Goal: Task Accomplishment & Management: Manage account settings

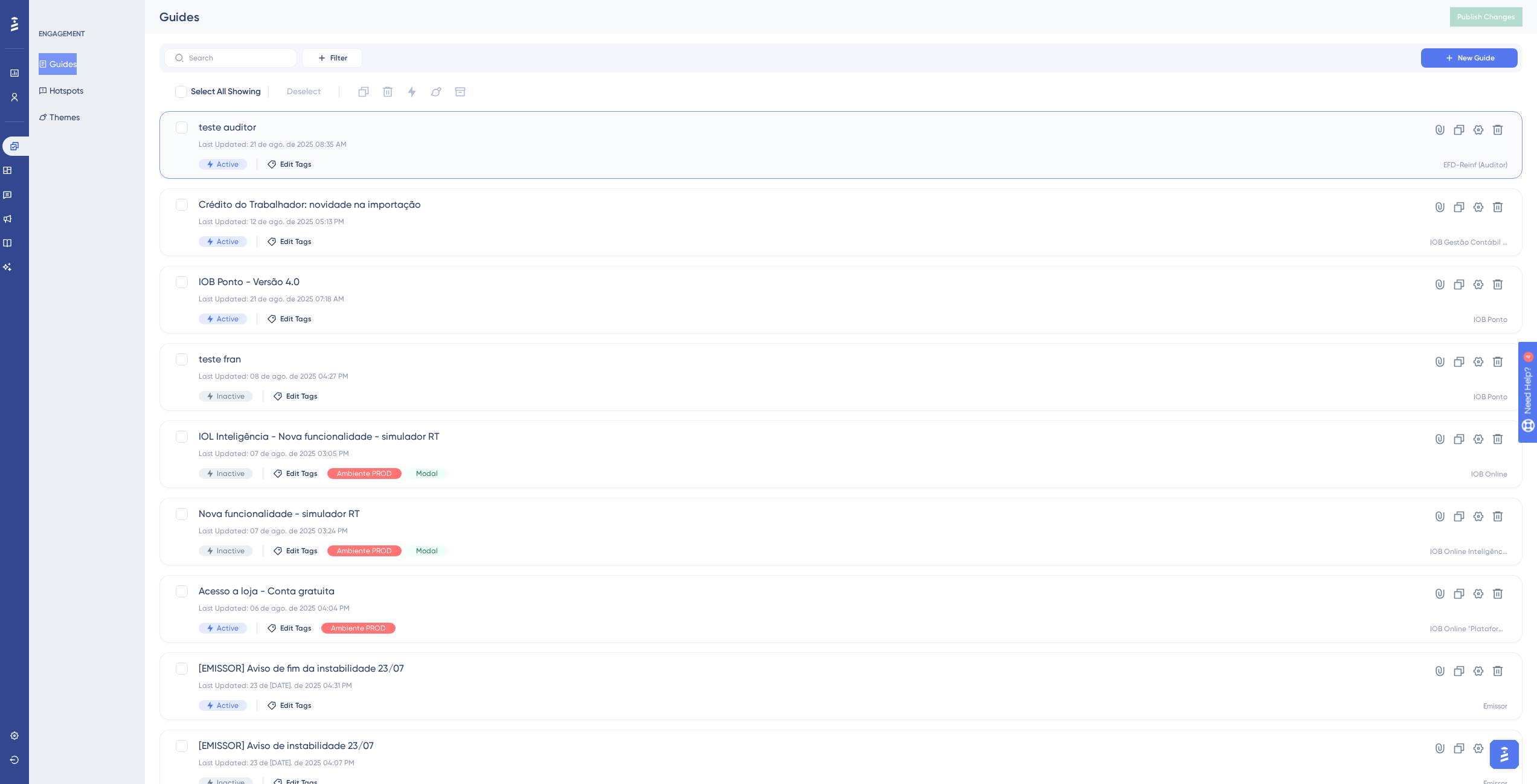
click at [291, 125] on span "teste auditor" at bounding box center [792, 127] width 1188 height 15
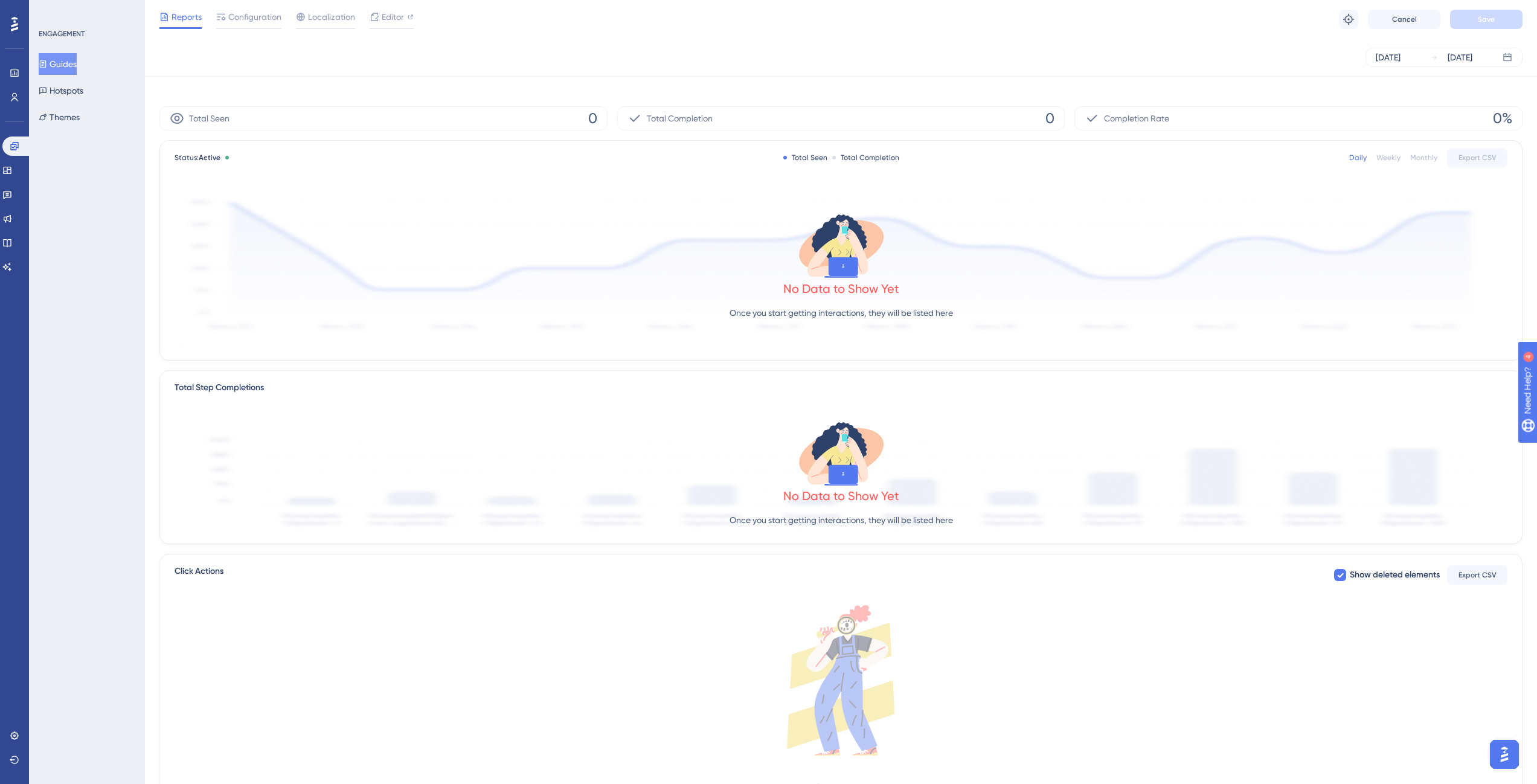
scroll to position [59, 0]
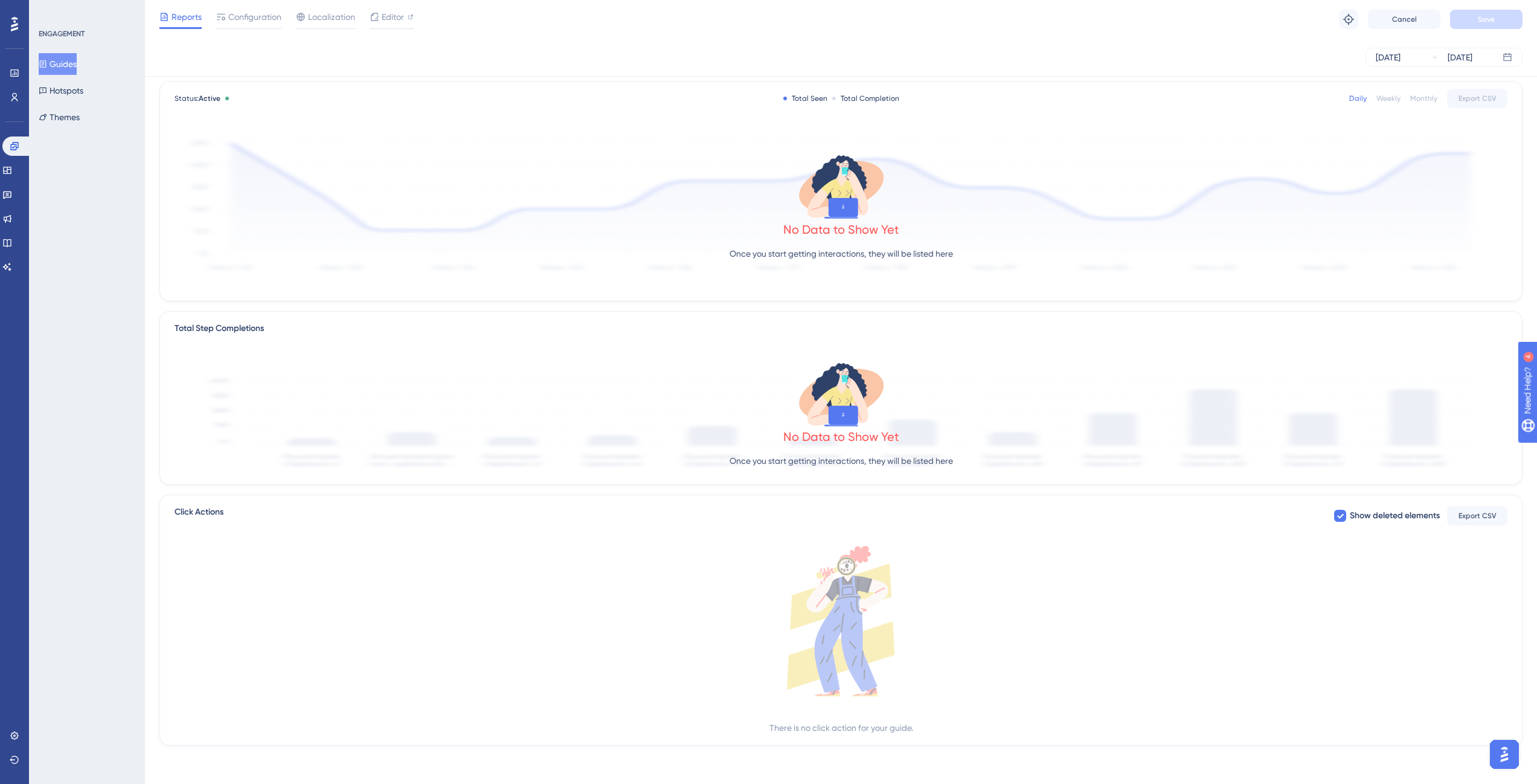
click at [254, 49] on div "Aug 15 2025 Aug 21 2025" at bounding box center [840, 58] width 1363 height 19
click at [251, 30] on div "Reports Configuration Localization Editor Troubleshoot Cancel Save" at bounding box center [841, 19] width 1392 height 39
click at [252, 22] on span "Configuration" at bounding box center [254, 17] width 53 height 15
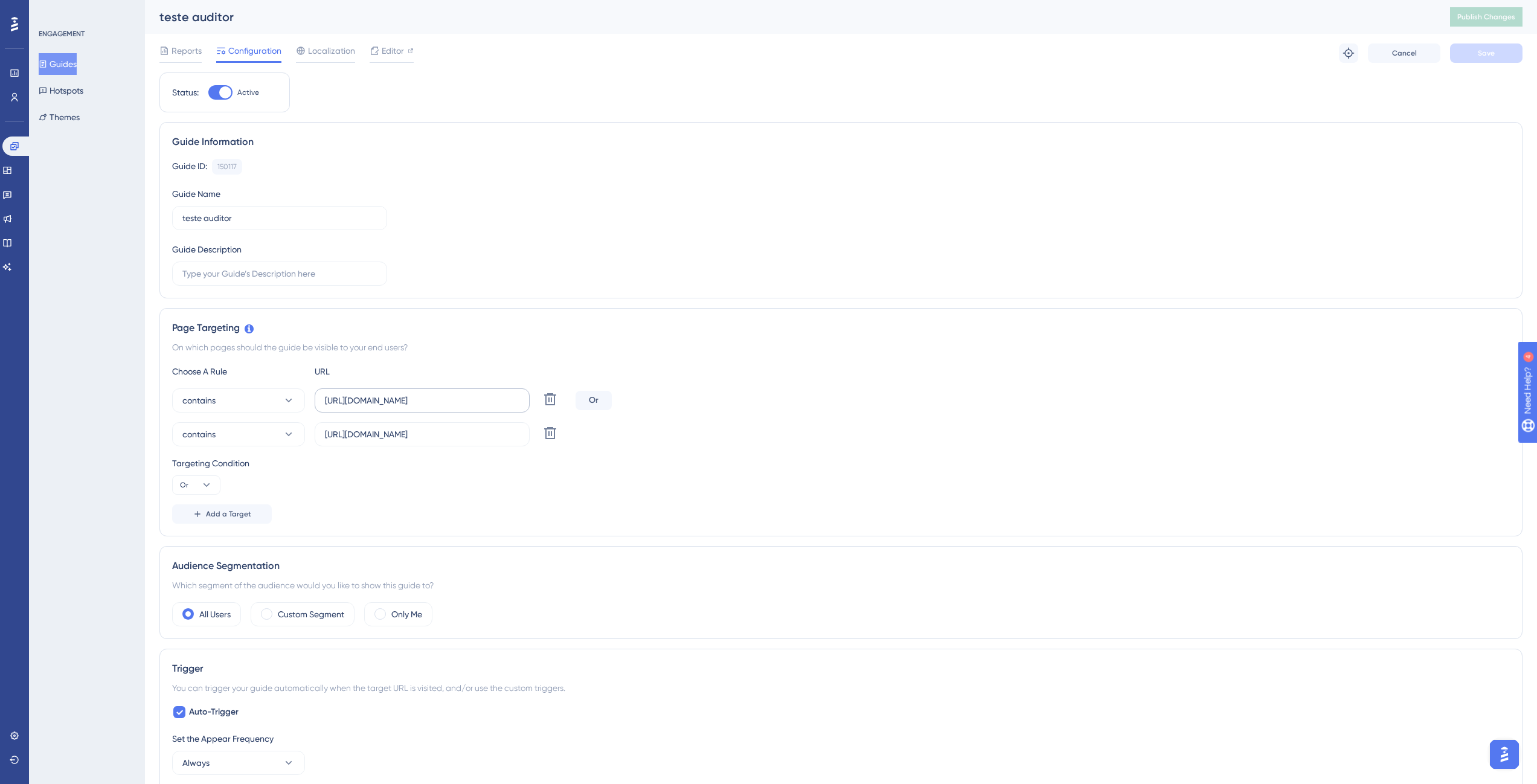
click at [403, 411] on label "https://dev-auditor-app.iob.com.br/" at bounding box center [422, 400] width 215 height 24
click at [403, 407] on input "https://dev-auditor-app.iob.com.br/" at bounding box center [422, 400] width 195 height 13
click at [403, 411] on label "https://dev-auditor-app.iob.com.br/" at bounding box center [422, 400] width 215 height 24
click at [403, 407] on input "https://dev-auditor-app.iob.com.br/" at bounding box center [422, 400] width 195 height 13
click at [403, 411] on label "https://dev-auditor-app.iob.com.br/" at bounding box center [422, 400] width 215 height 24
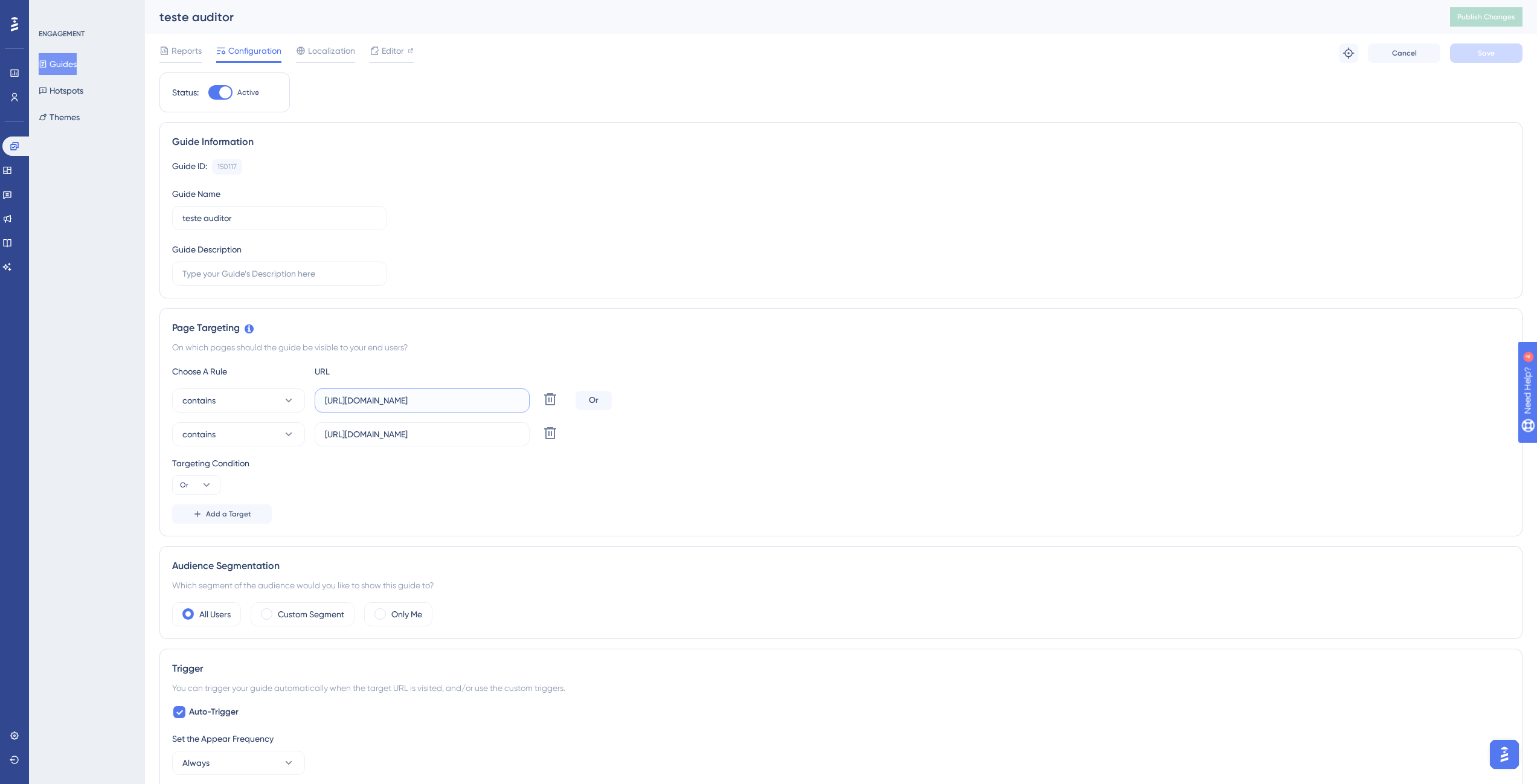
click at [403, 407] on input "https://dev-auditor-app.iob.com.br/" at bounding box center [422, 400] width 195 height 13
click at [413, 394] on input "https://dev-auditor-app.iob.com.br/" at bounding box center [422, 400] width 195 height 13
click at [15, 74] on icon at bounding box center [15, 73] width 10 height 10
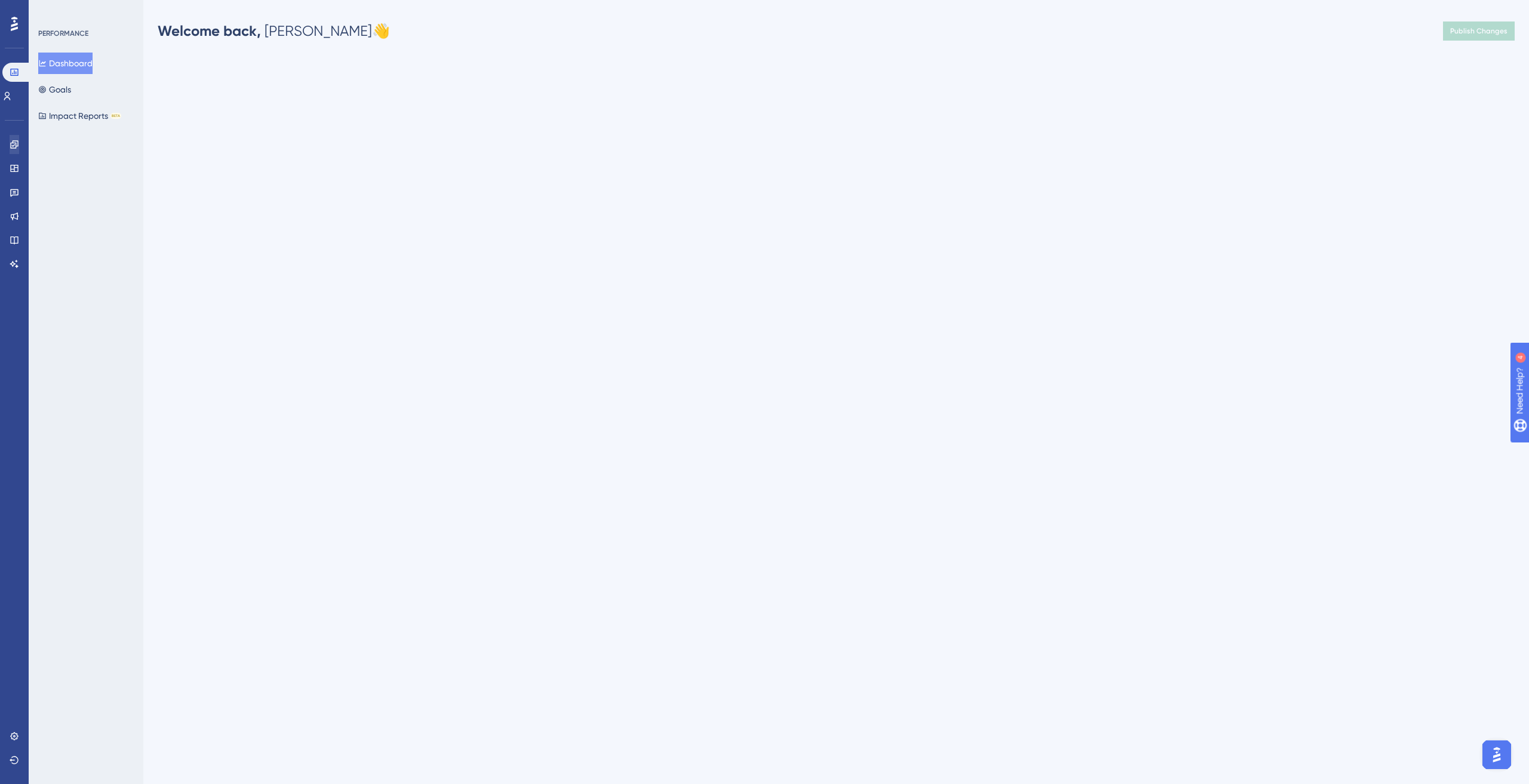
click at [19, 156] on div "Engagement Widgets Feedback Product Updates Knowledge Base AI Assistant" at bounding box center [14, 204] width 10 height 139
click at [17, 148] on icon at bounding box center [14, 144] width 10 height 10
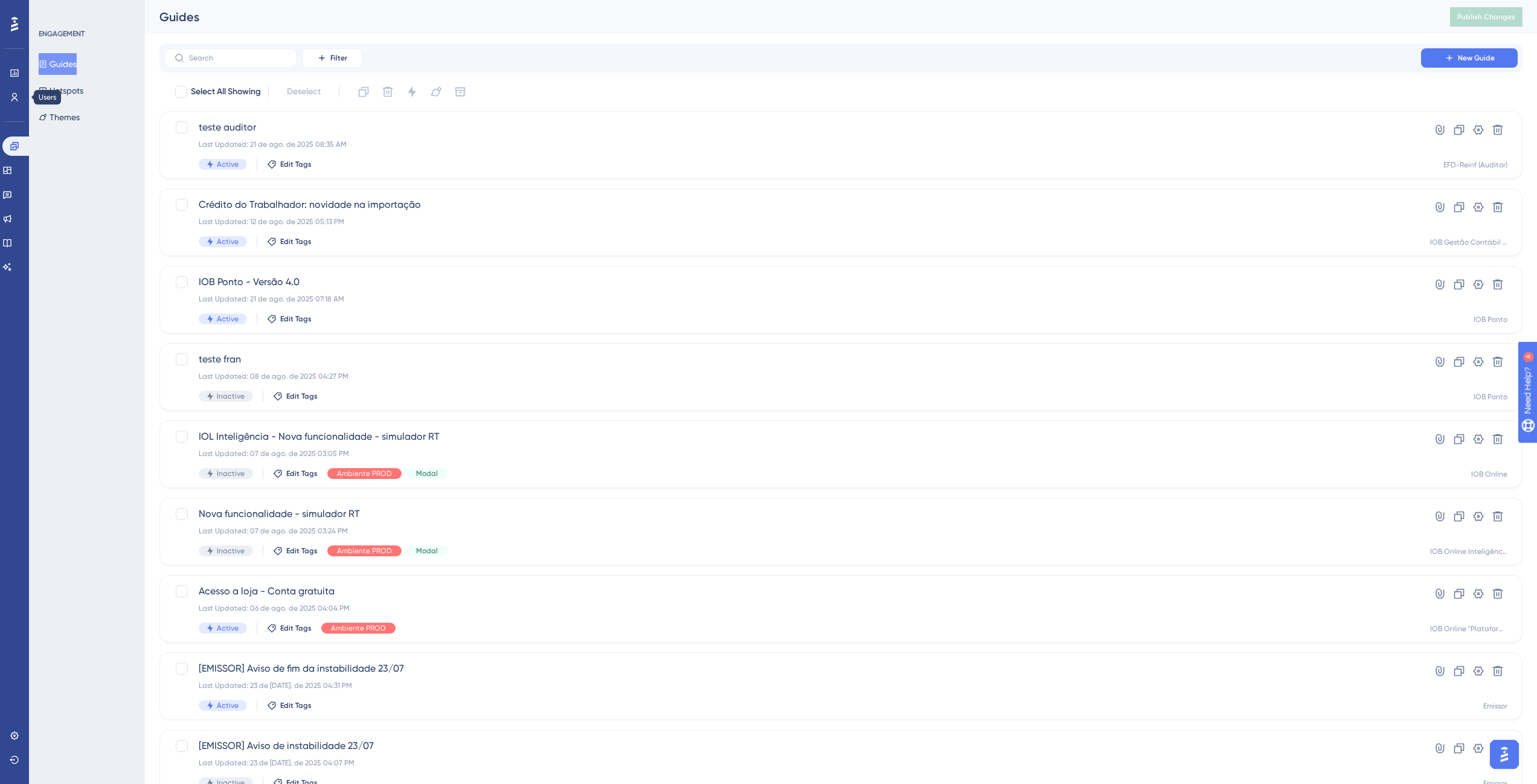
click at [15, 307] on div "Performance Users Engagement Widgets Feedback Product Updates Knowledge Base AI…" at bounding box center [15, 392] width 29 height 784
click at [331, 161] on div "Active Edit Tags" at bounding box center [792, 165] width 1188 height 11
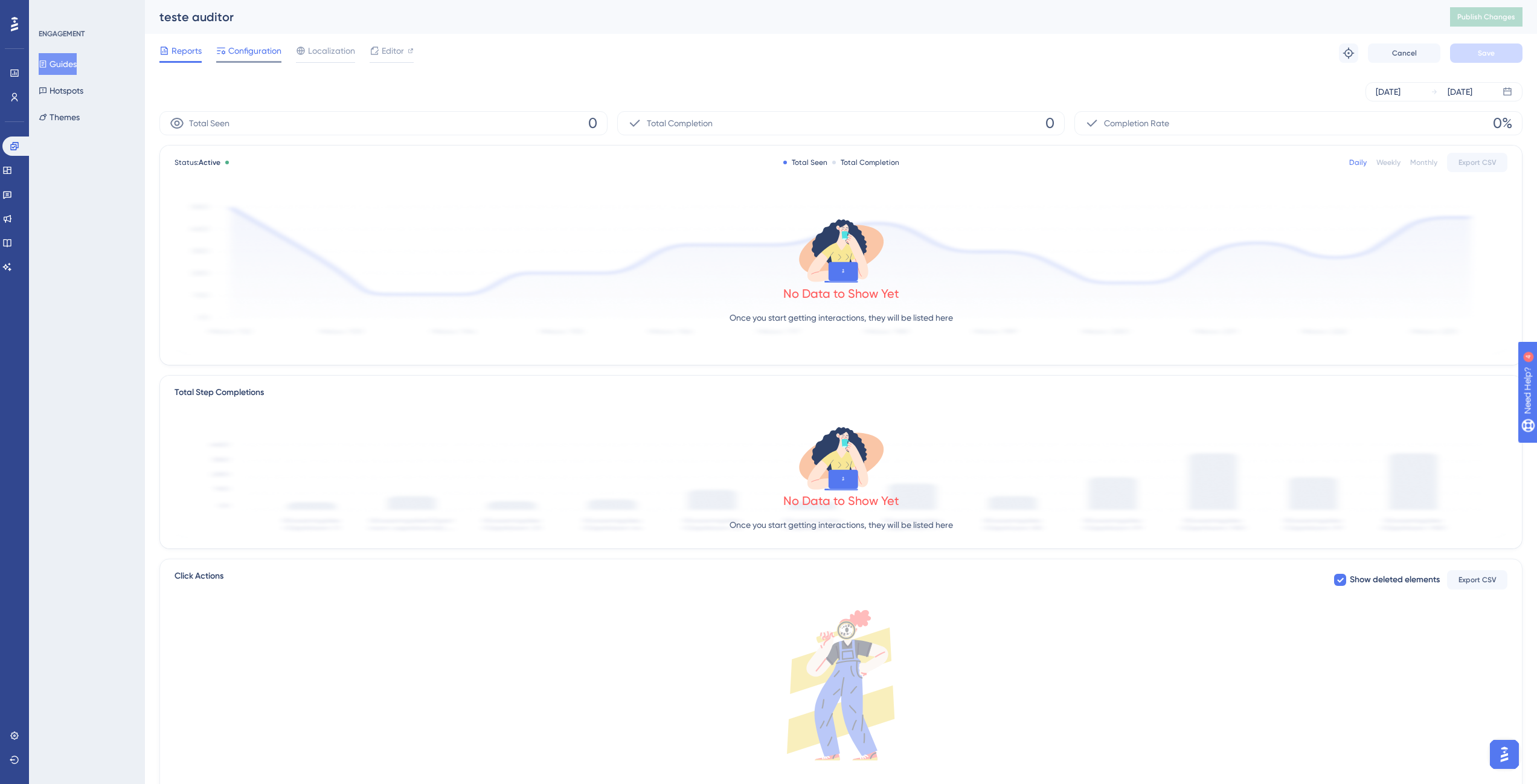
click at [240, 49] on span "Configuration" at bounding box center [254, 51] width 53 height 15
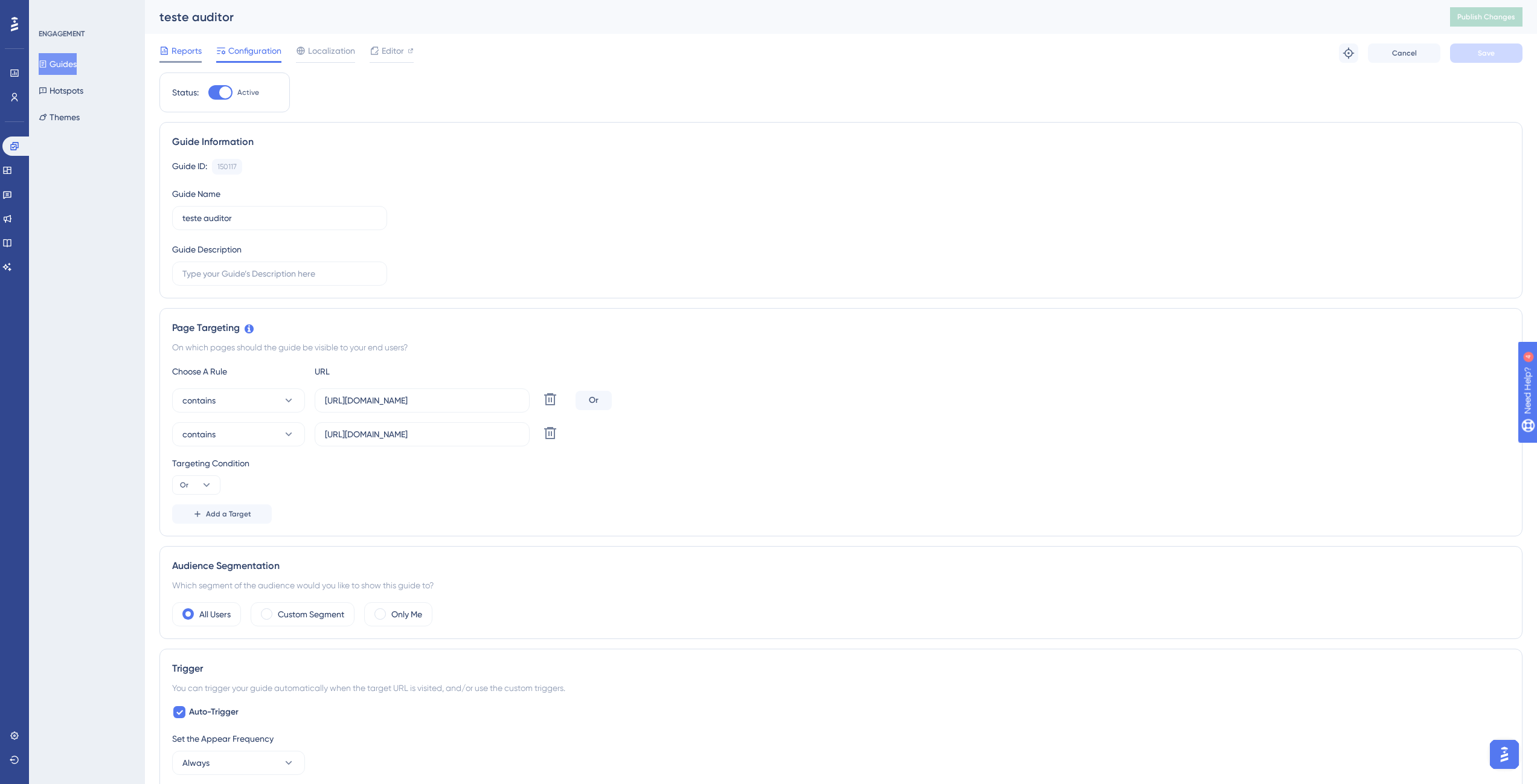
click at [193, 44] on span "Reports" at bounding box center [186, 51] width 30 height 15
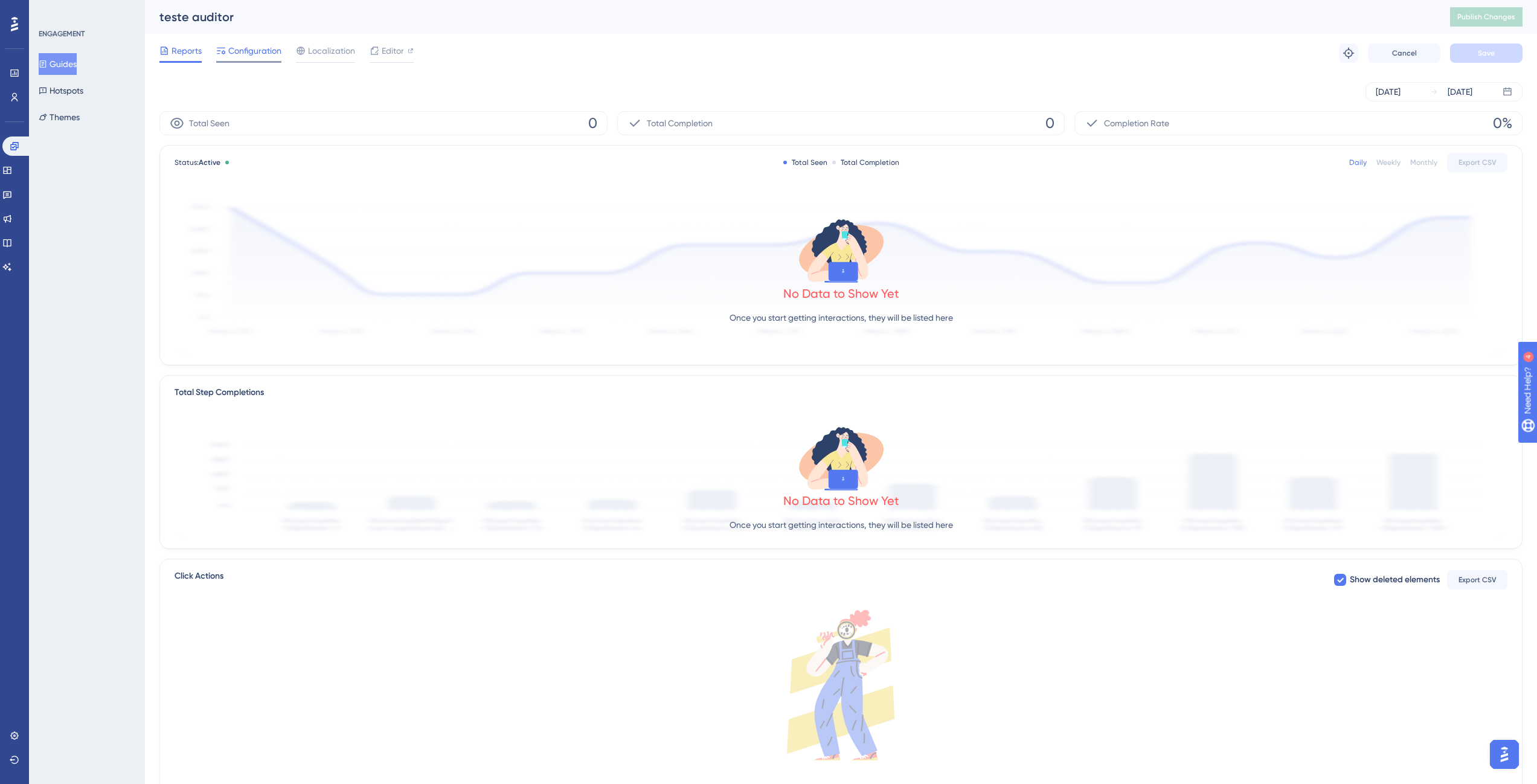
click at [253, 61] on div at bounding box center [249, 62] width 65 height 2
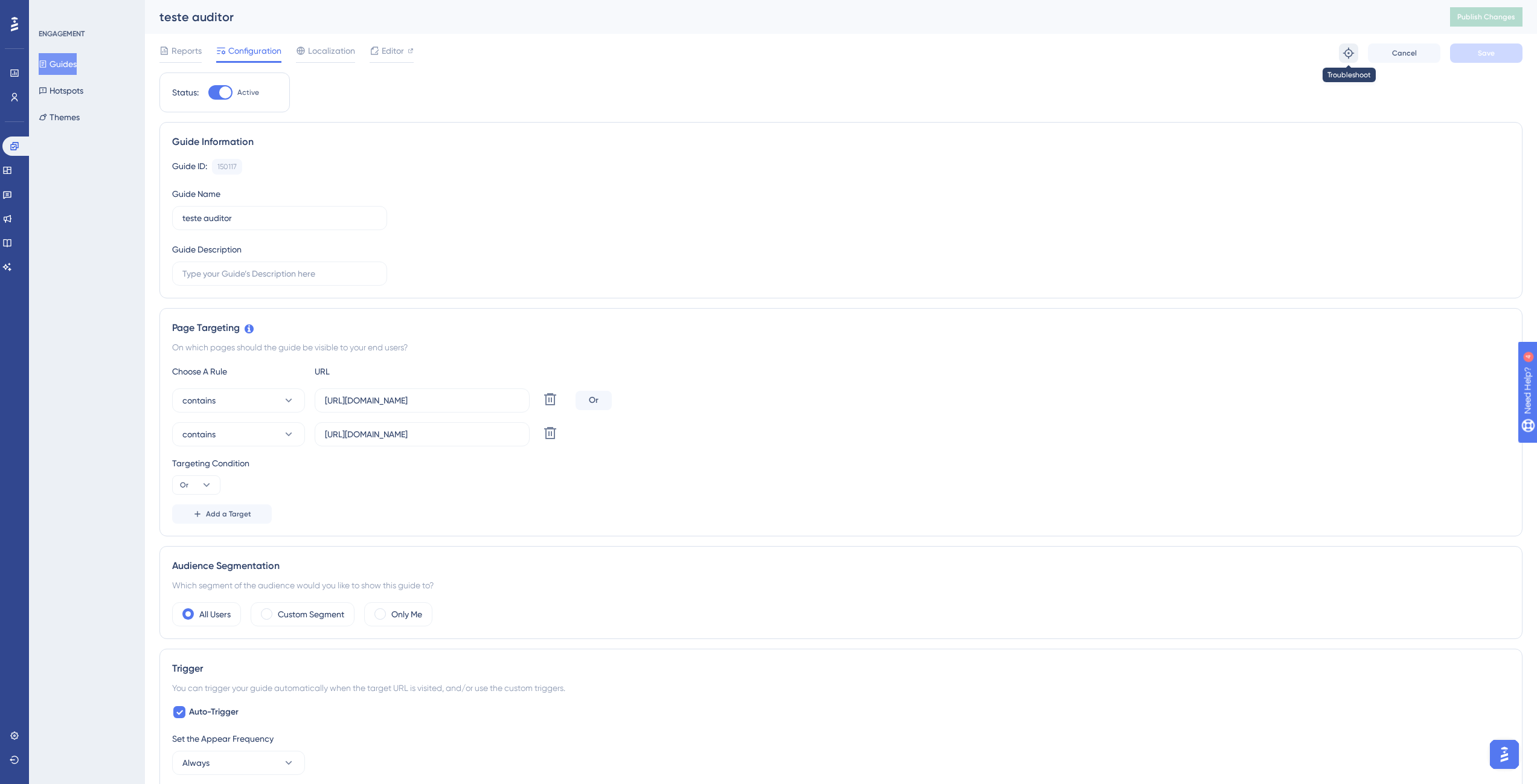
click at [1344, 50] on icon at bounding box center [1349, 53] width 12 height 12
click at [184, 40] on div "Reports Configuration Localization Editor Troubleshoot Cancel Save" at bounding box center [840, 54] width 1363 height 39
click at [182, 47] on span "Reports" at bounding box center [186, 51] width 30 height 15
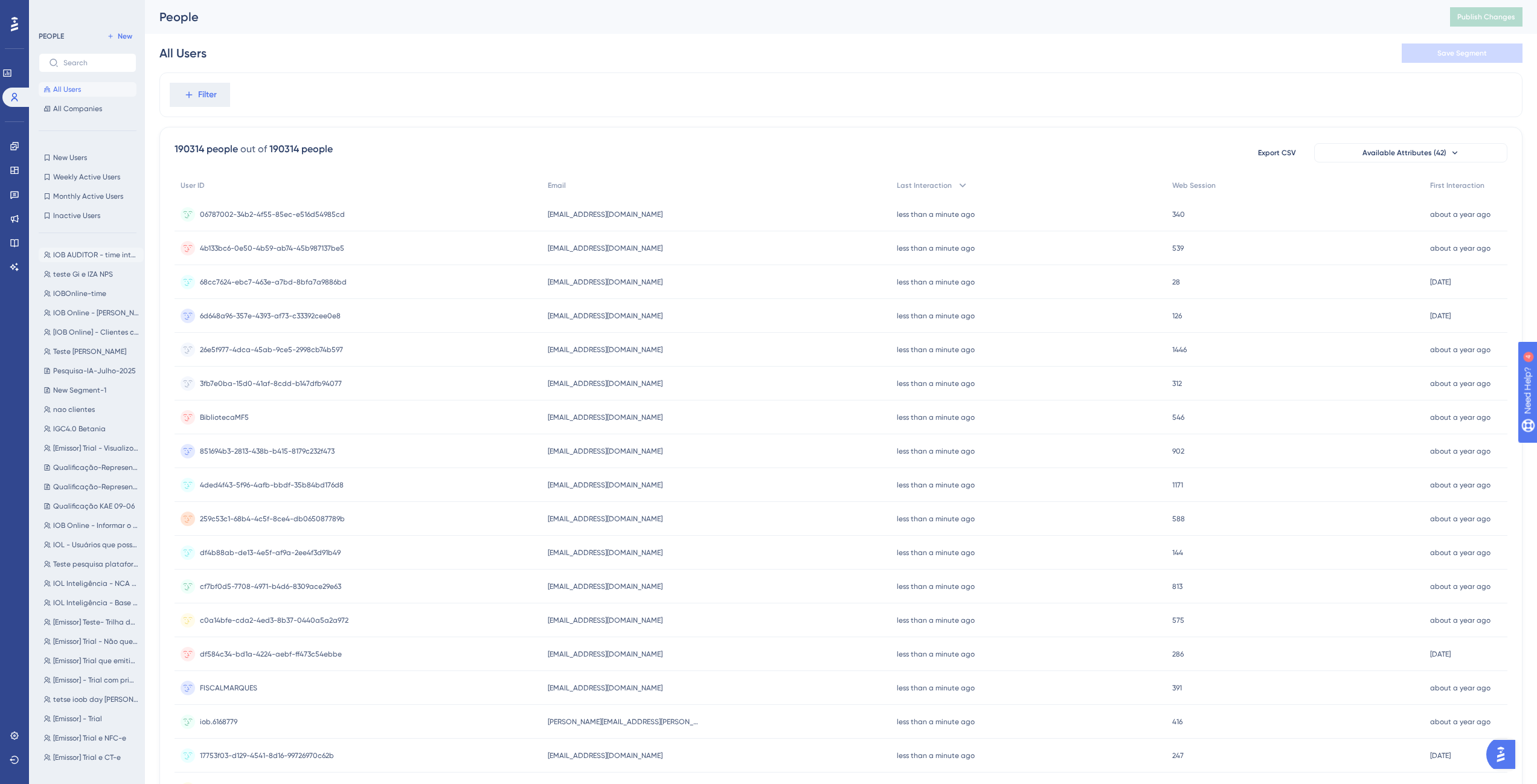
click at [90, 256] on span "IOB AUDITOR - time interno" at bounding box center [95, 255] width 86 height 10
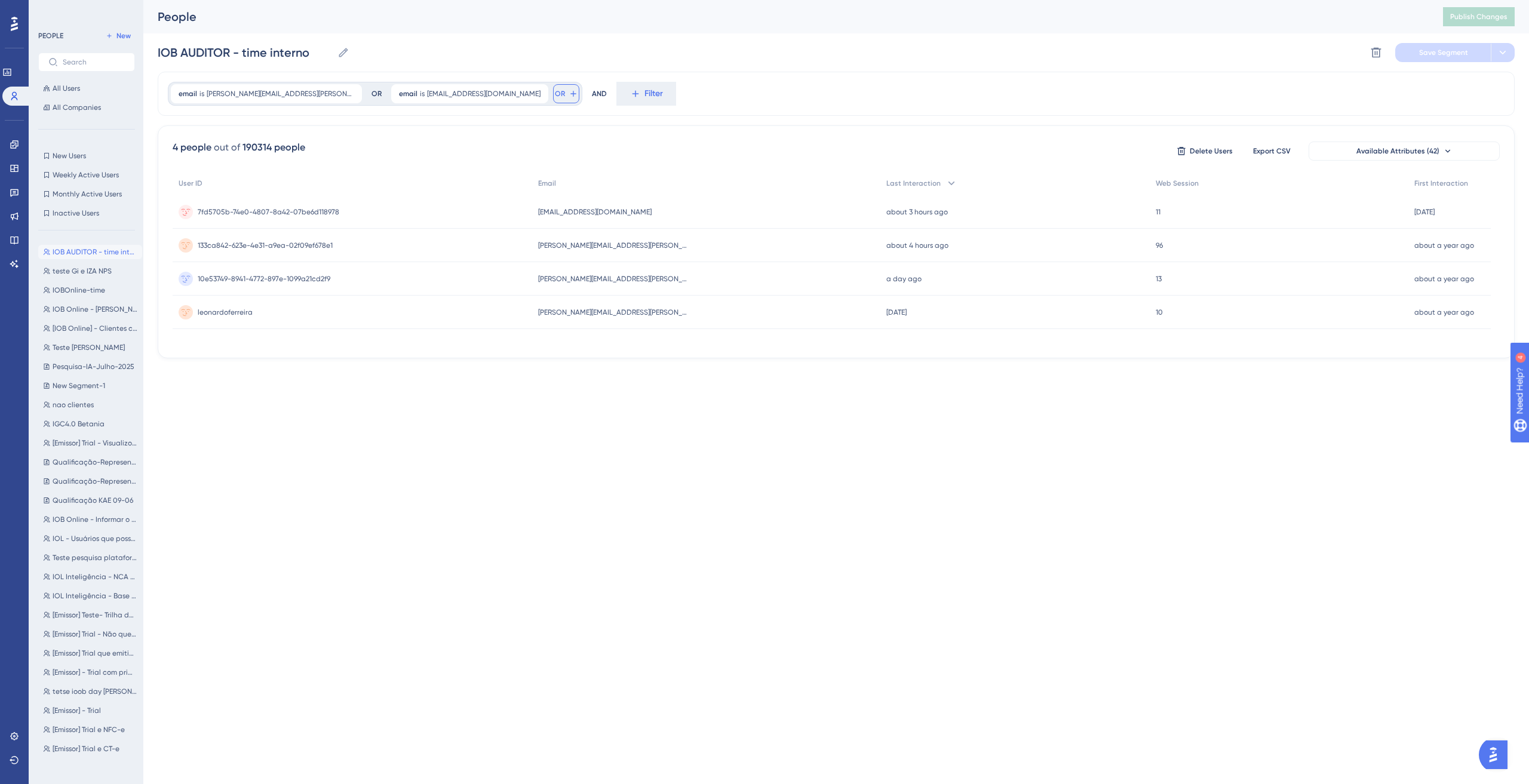
click at [569, 95] on icon at bounding box center [573, 93] width 10 height 10
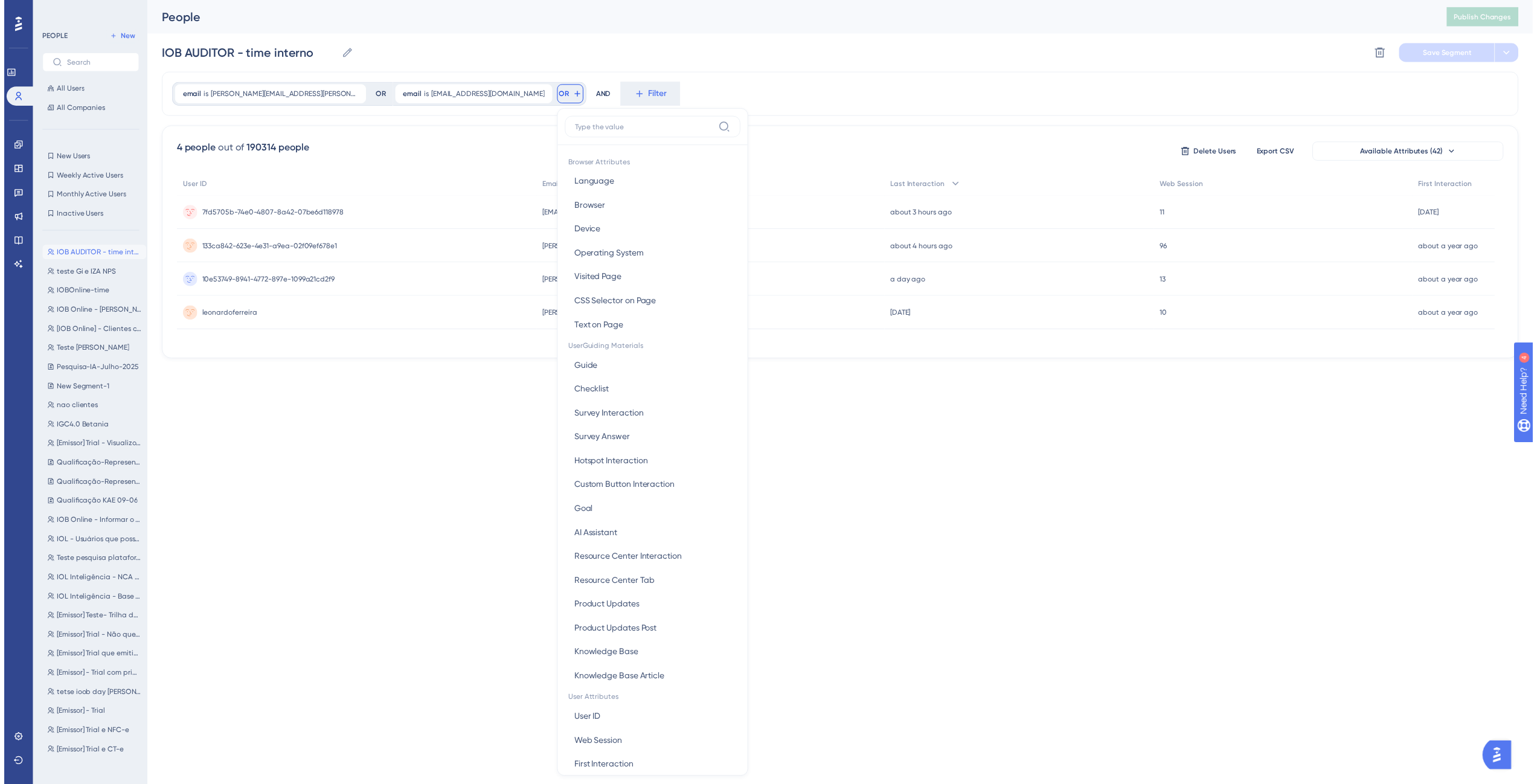
scroll to position [55, 0]
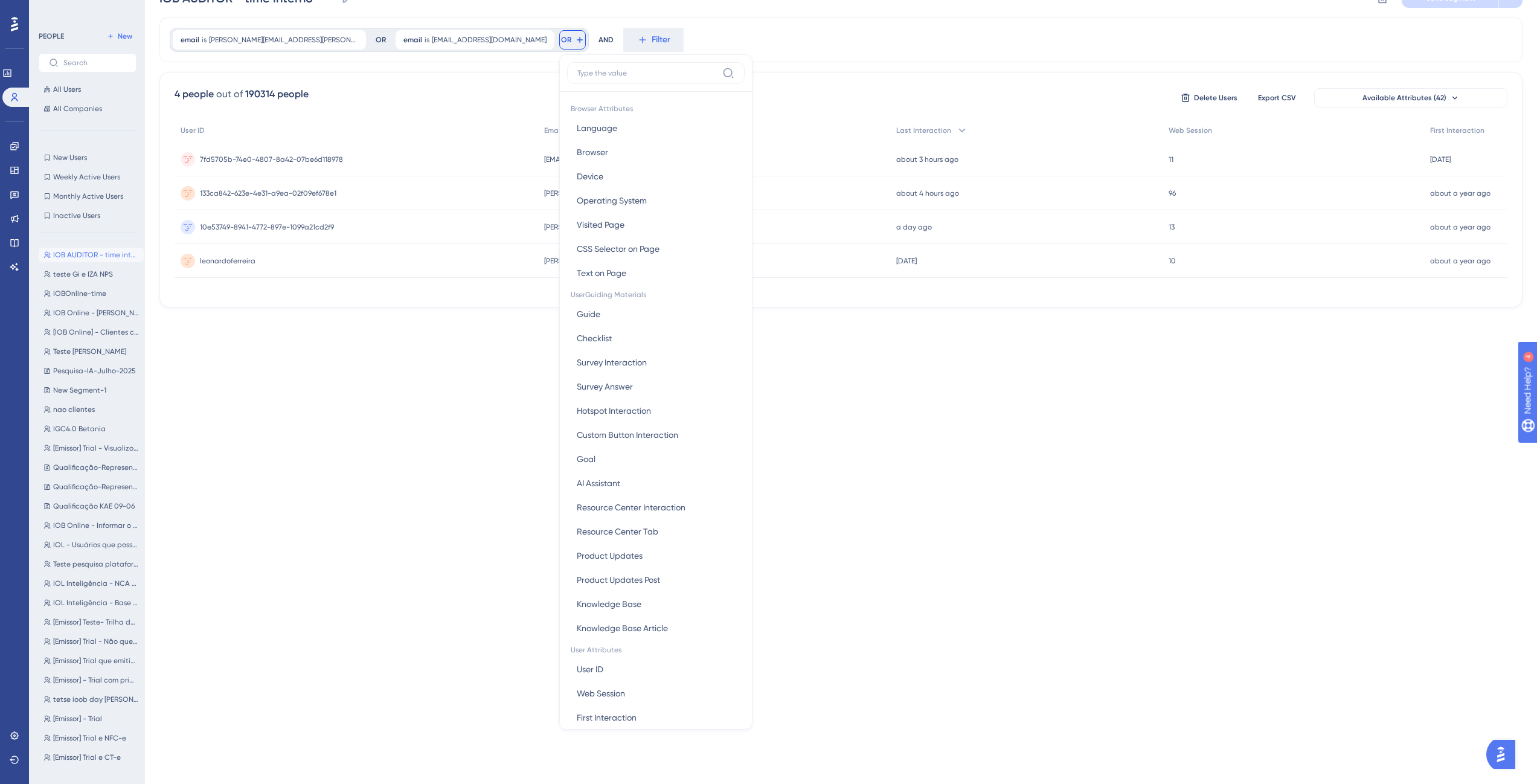
click at [567, 67] on label at bounding box center [656, 73] width 177 height 22
click at [578, 68] on input at bounding box center [648, 73] width 140 height 10
click at [578, 69] on input at bounding box center [648, 73] width 140 height 10
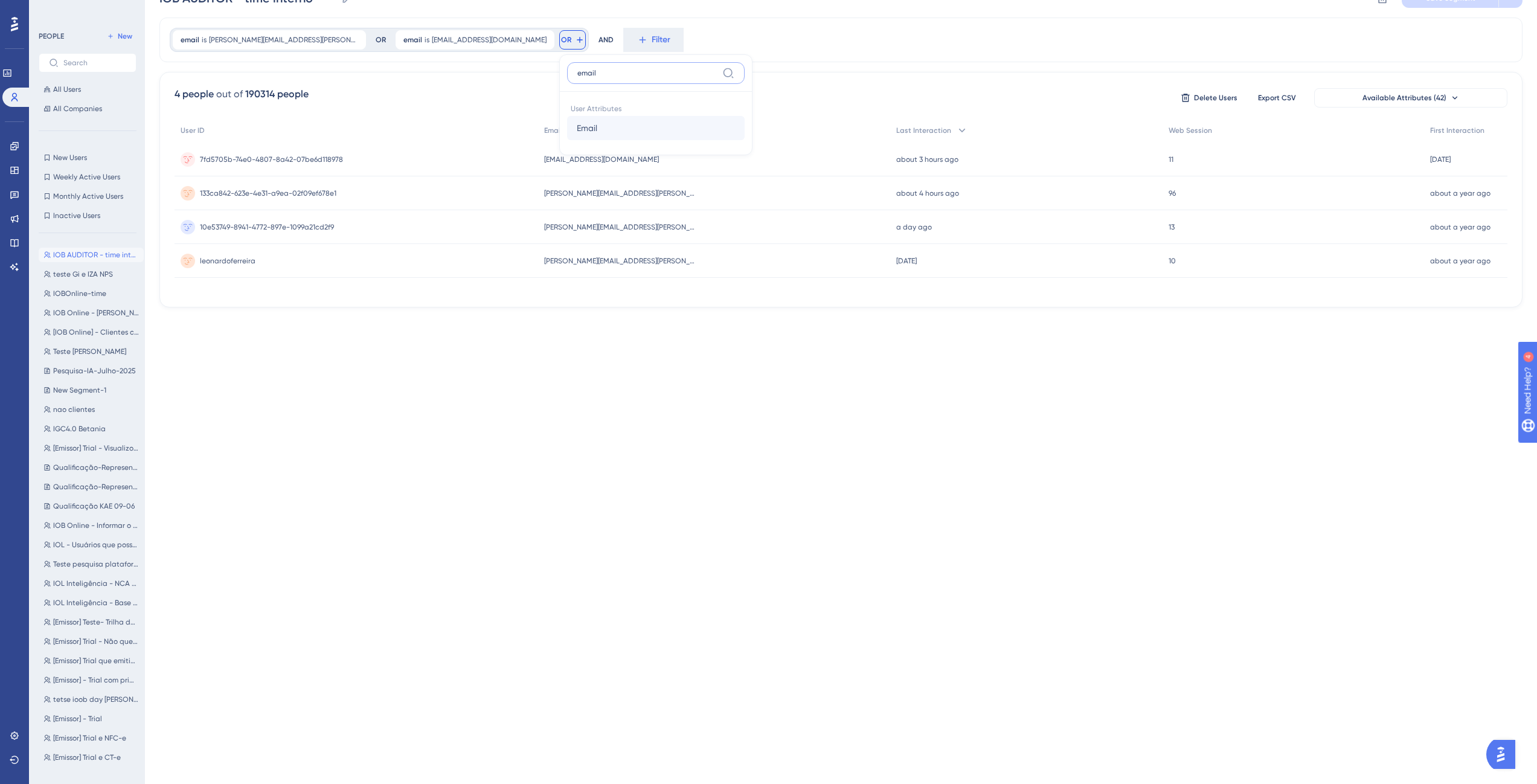
type input "email"
click at [567, 138] on button "Email Email" at bounding box center [656, 128] width 177 height 24
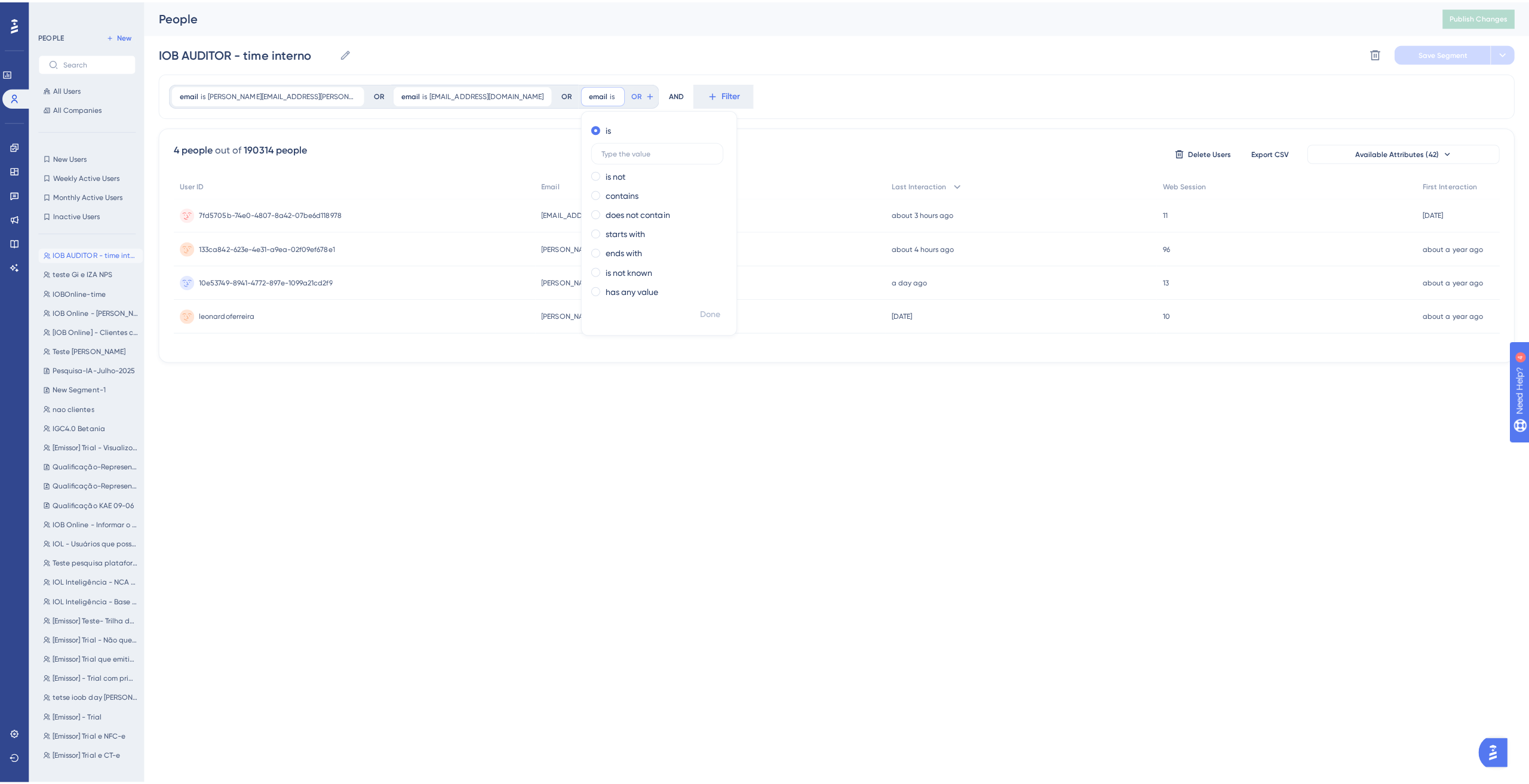
scroll to position [0, 0]
click at [598, 150] on input "text" at bounding box center [654, 150] width 111 height 8
type input "demoappiob@outlook.com"
click at [696, 314] on span "Done" at bounding box center [706, 310] width 21 height 14
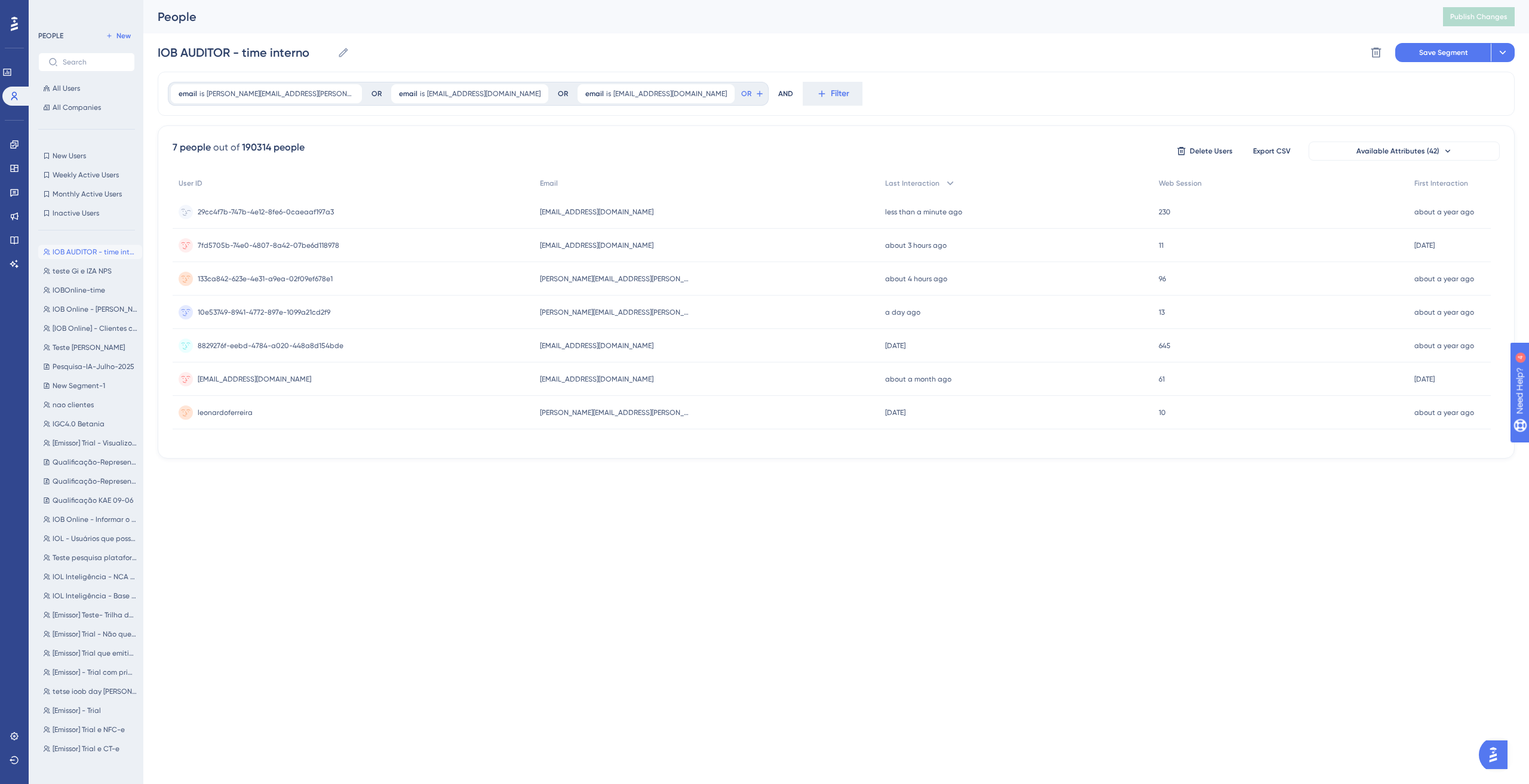
click at [289, 198] on div "29cc4f7b-747b-4e12-8fe6-0caeaaf197a3 29cc4f7b-747b-4e12-8fe6-0caeaaf197a3" at bounding box center [266, 212] width 136 height 34
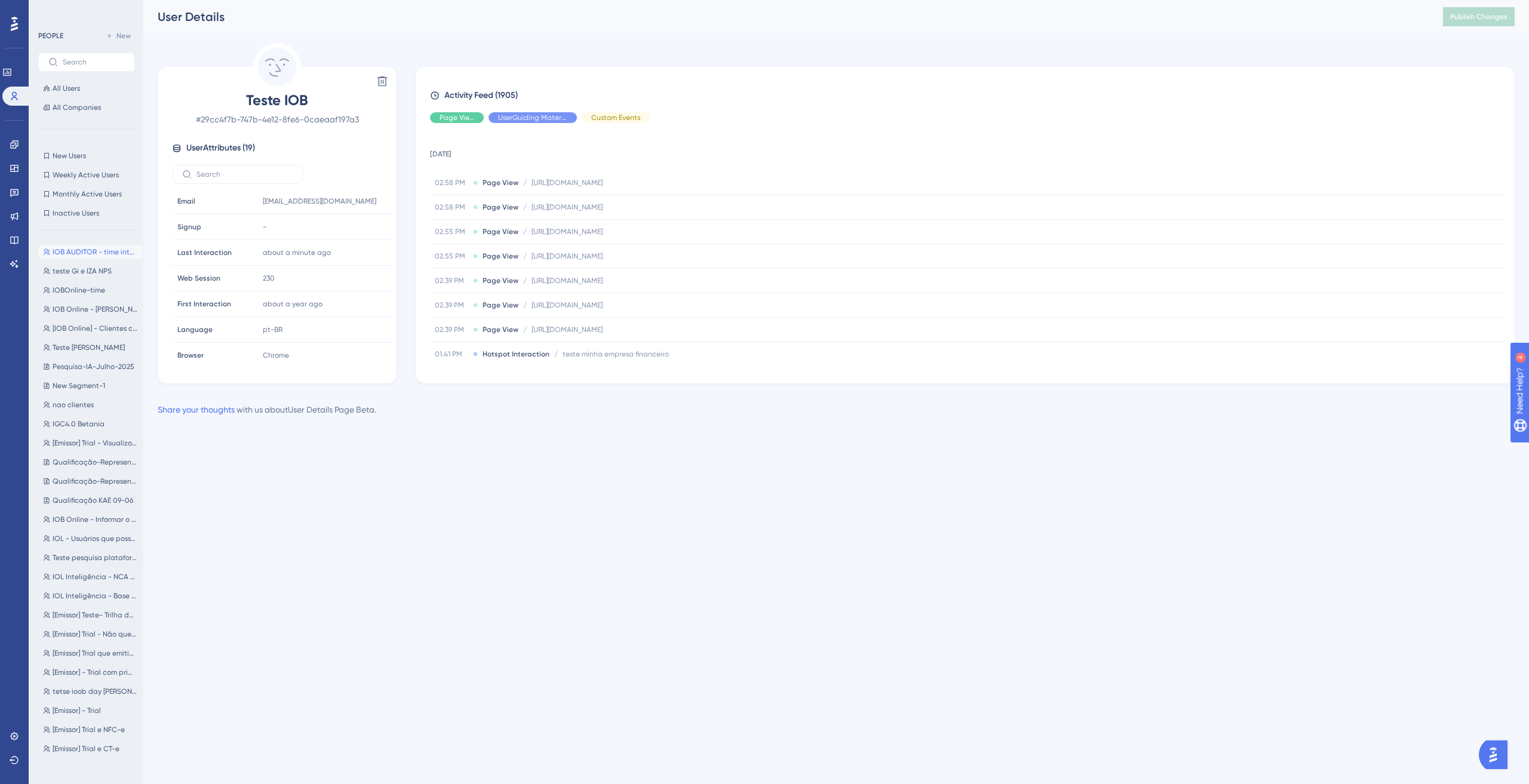
click at [719, 139] on td "21 August 2025" at bounding box center [967, 152] width 1074 height 38
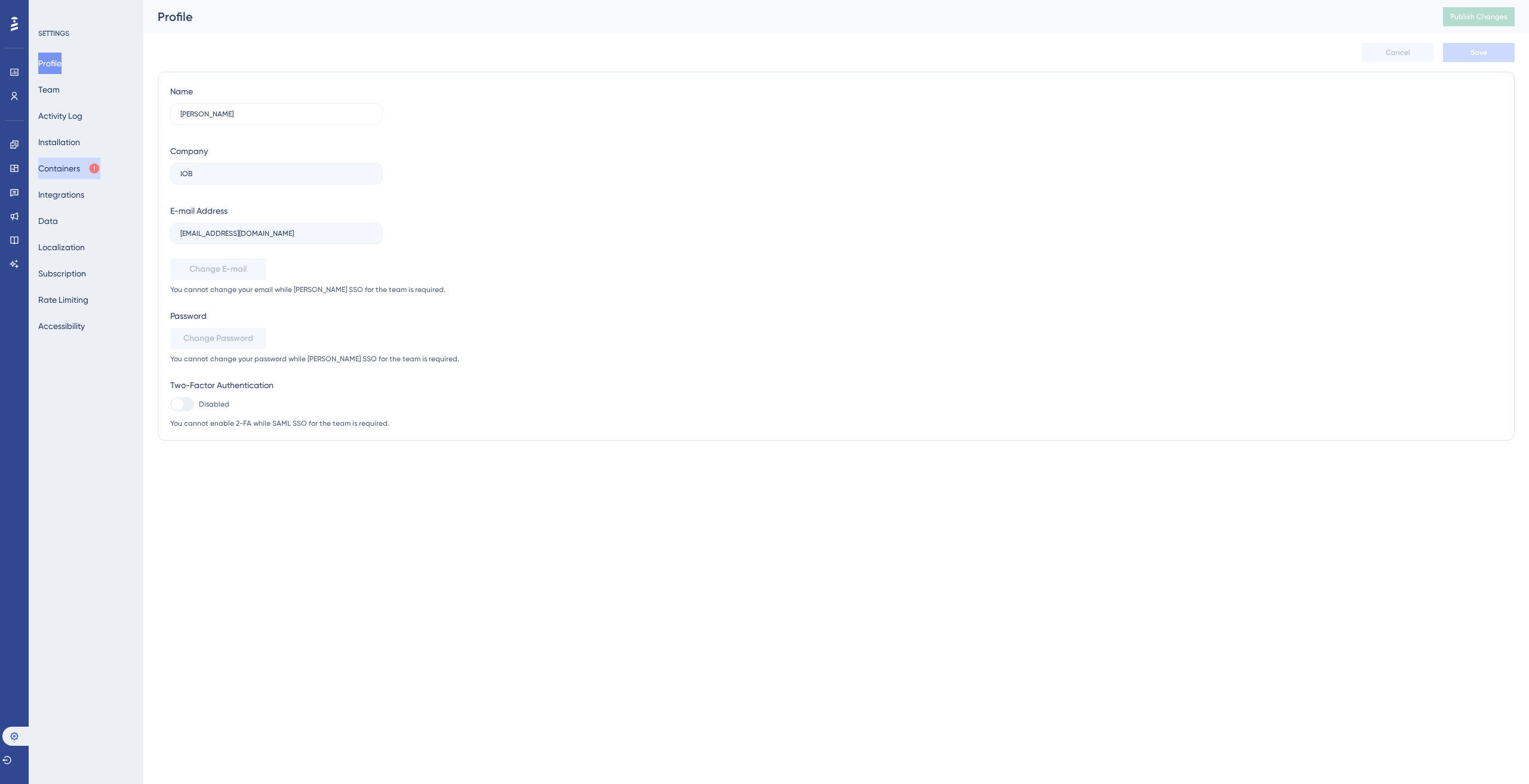
click at [67, 169] on button "Containers" at bounding box center [69, 168] width 62 height 21
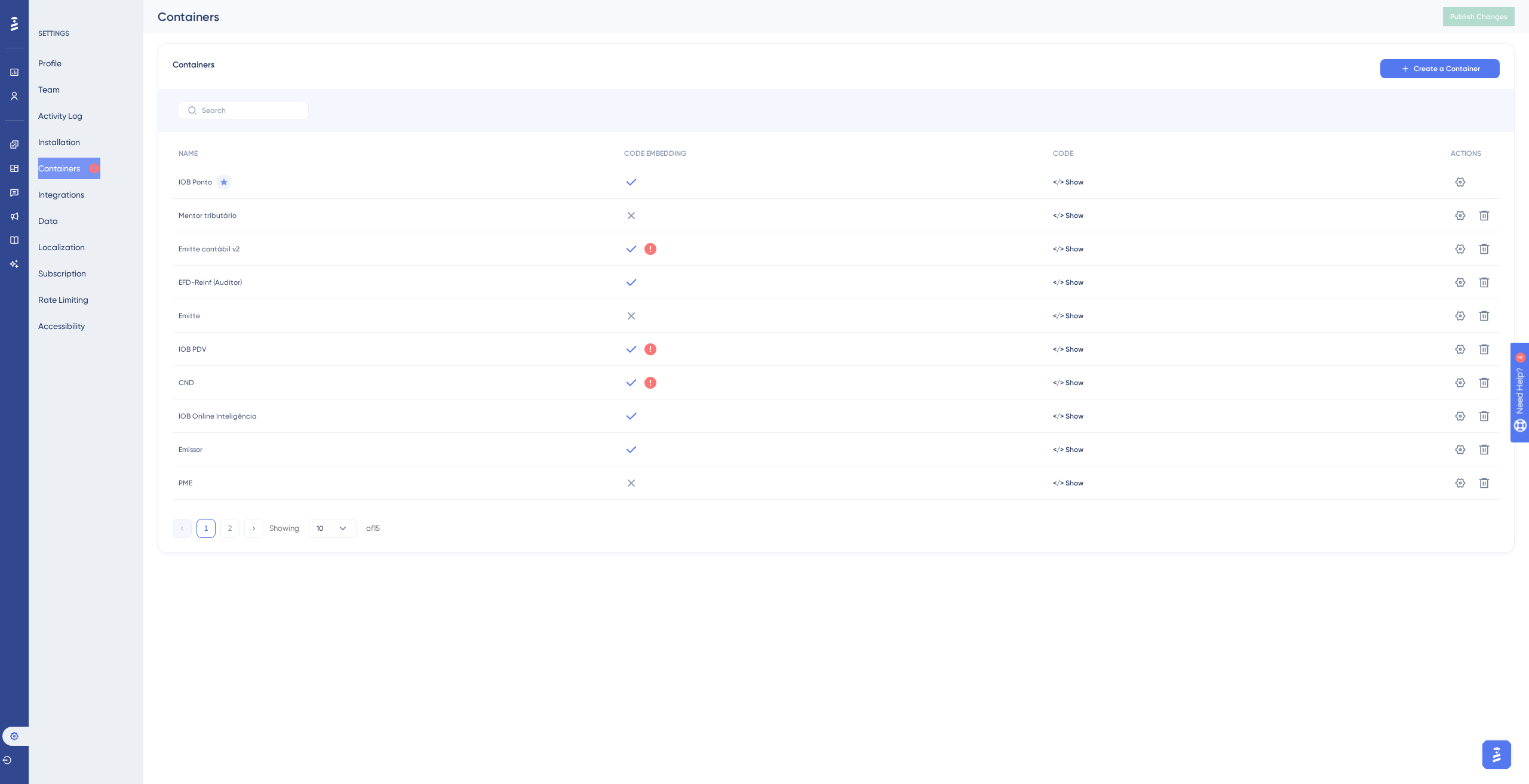
click at [204, 284] on span "EFD-Reinf (Auditor)" at bounding box center [210, 282] width 63 height 10
drag, startPoint x: 204, startPoint y: 284, endPoint x: 410, endPoint y: 268, distance: 206.6
click at [204, 284] on span "EFD-Reinf (Auditor)" at bounding box center [210, 282] width 63 height 10
click at [890, 12] on div "Containers" at bounding box center [785, 16] width 1256 height 16
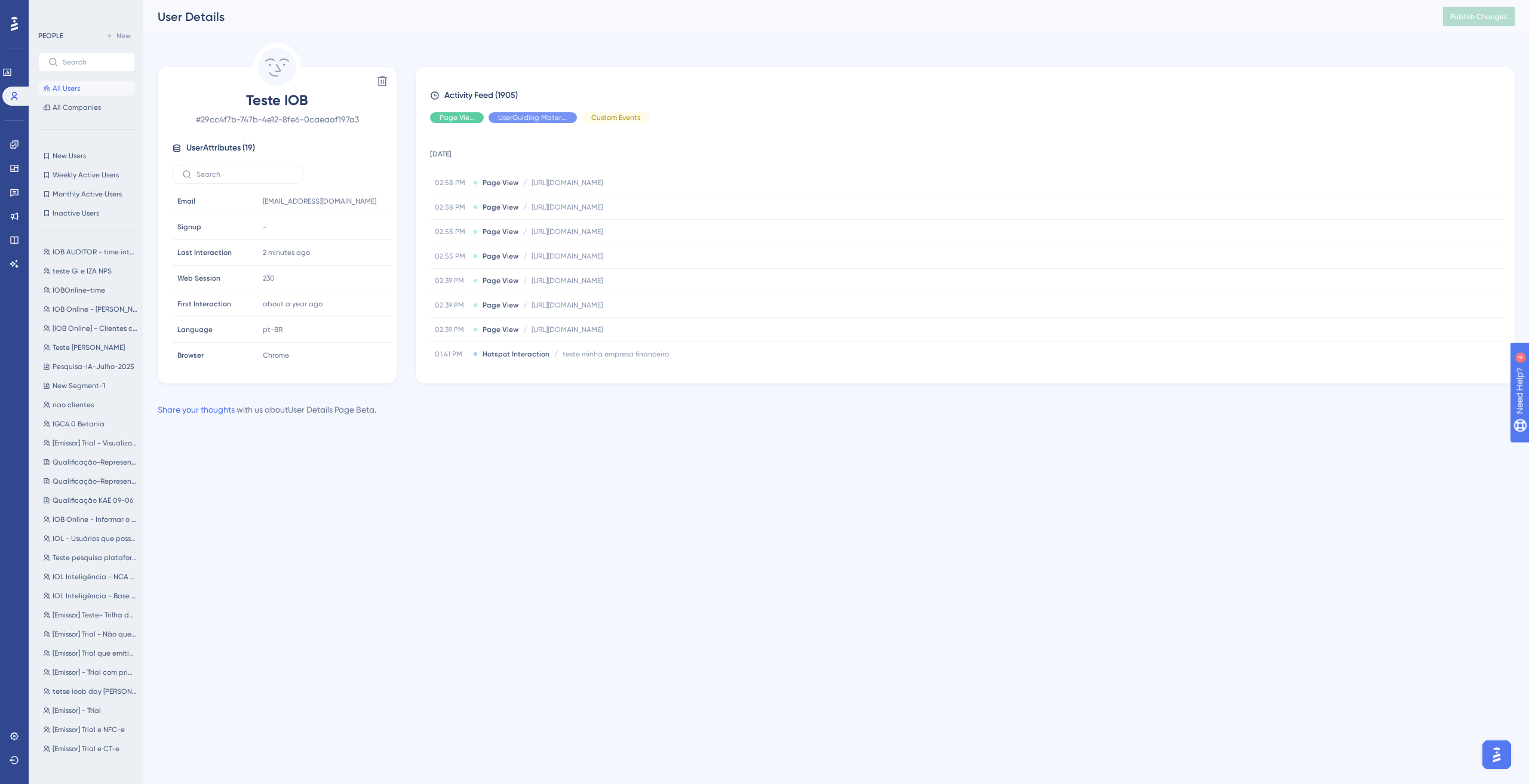
click at [648, 0] on html "Performance Users Engagement Widgets Feedback Product Updates Knowledge Base AI…" at bounding box center [764, 0] width 1529 height 0
click at [469, 0] on html "Performance Users Engagement Widgets Feedback Product Updates Knowledge Base AI…" at bounding box center [764, 0] width 1529 height 0
click at [94, 255] on span "IOB AUDITOR - time interno" at bounding box center [94, 252] width 85 height 10
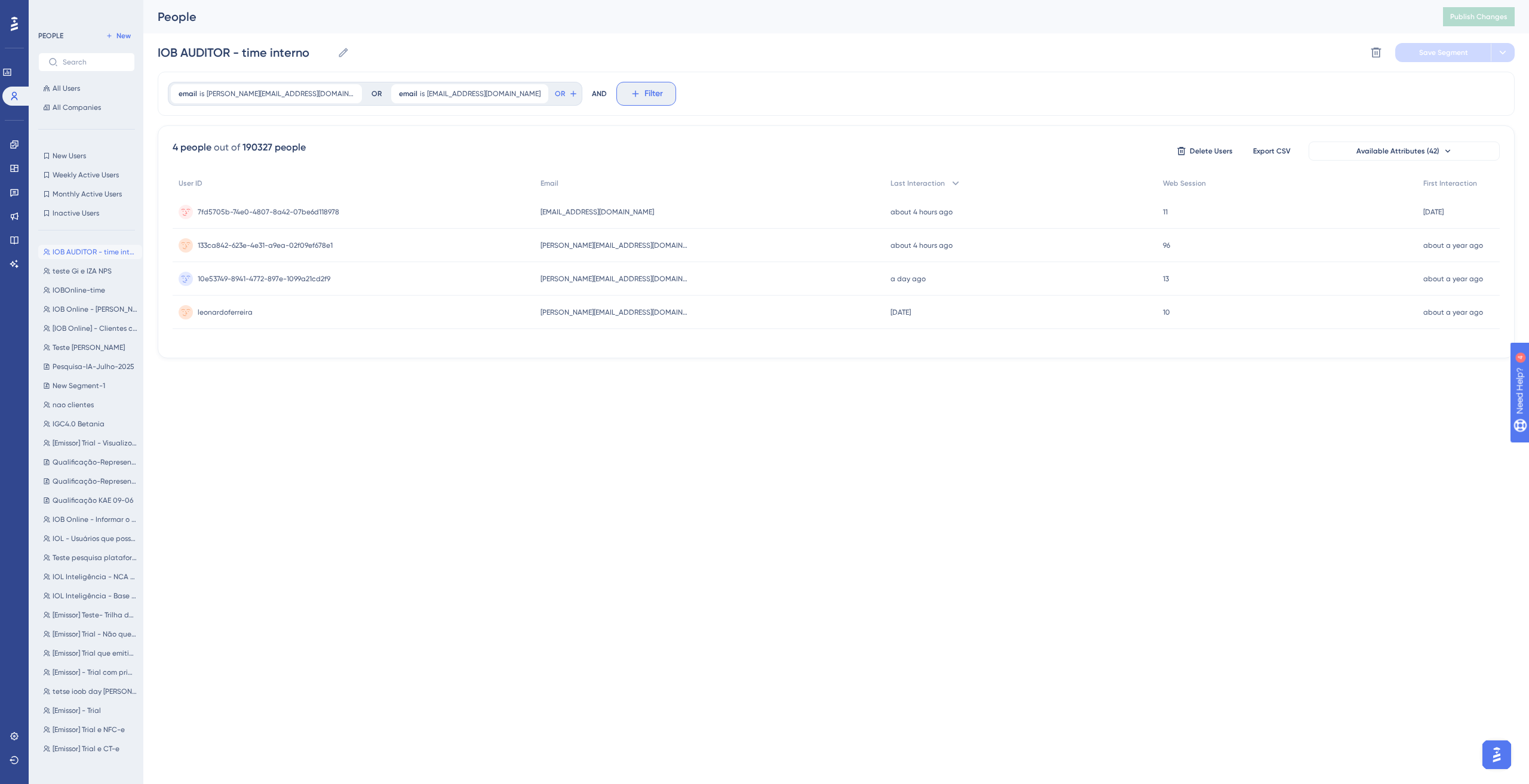
click at [617, 98] on button "Filter" at bounding box center [646, 93] width 60 height 24
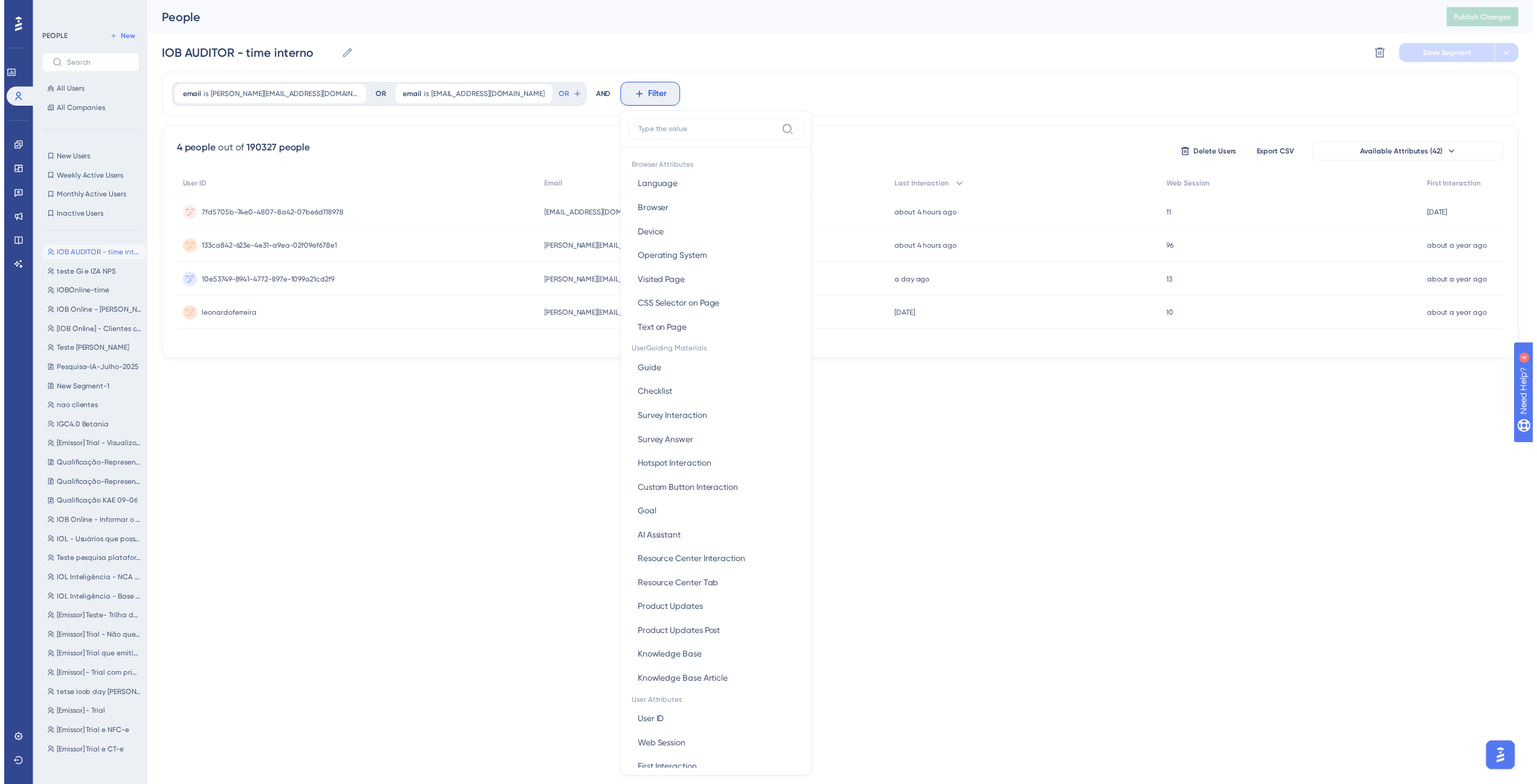
scroll to position [56, 0]
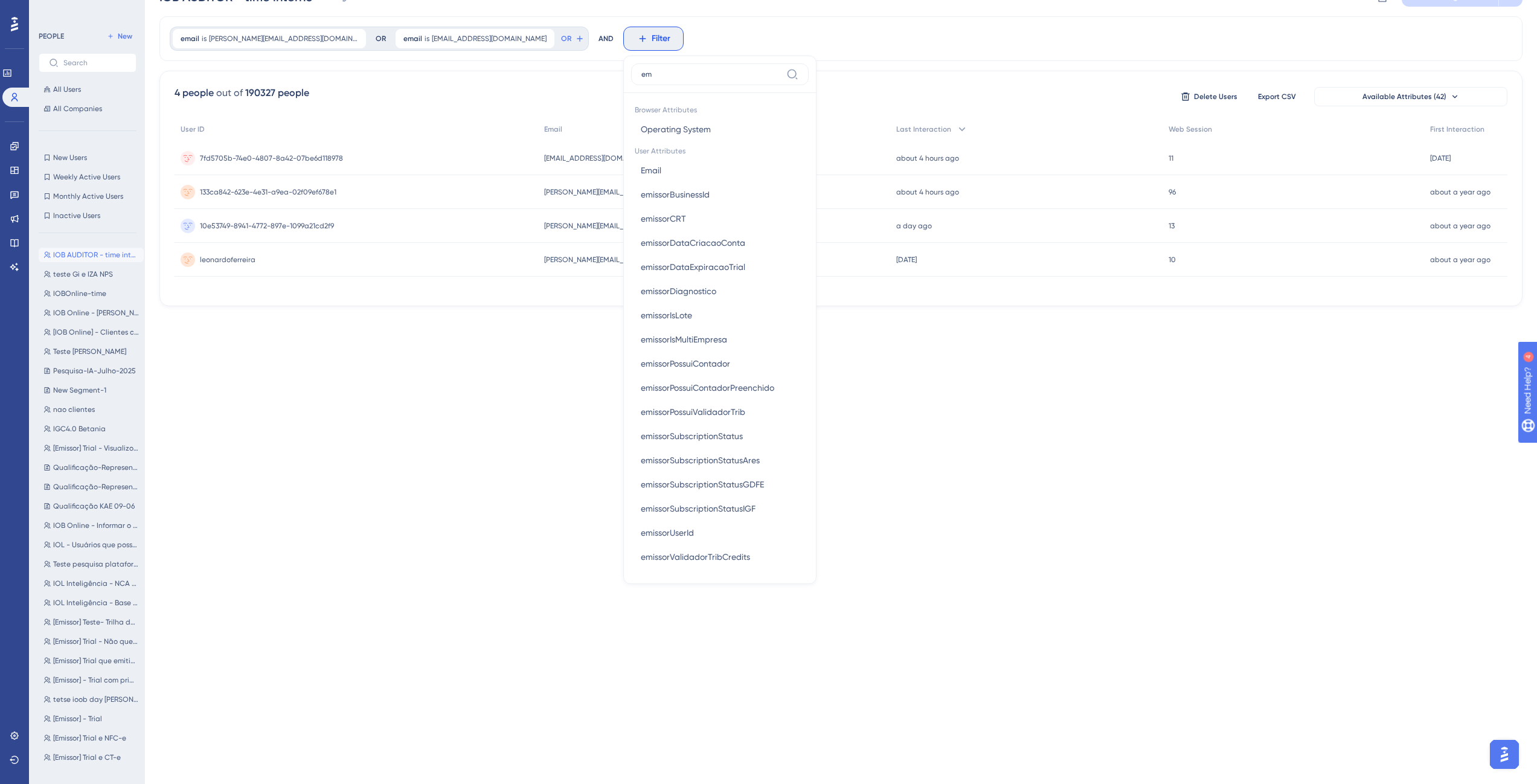
type input "ema"
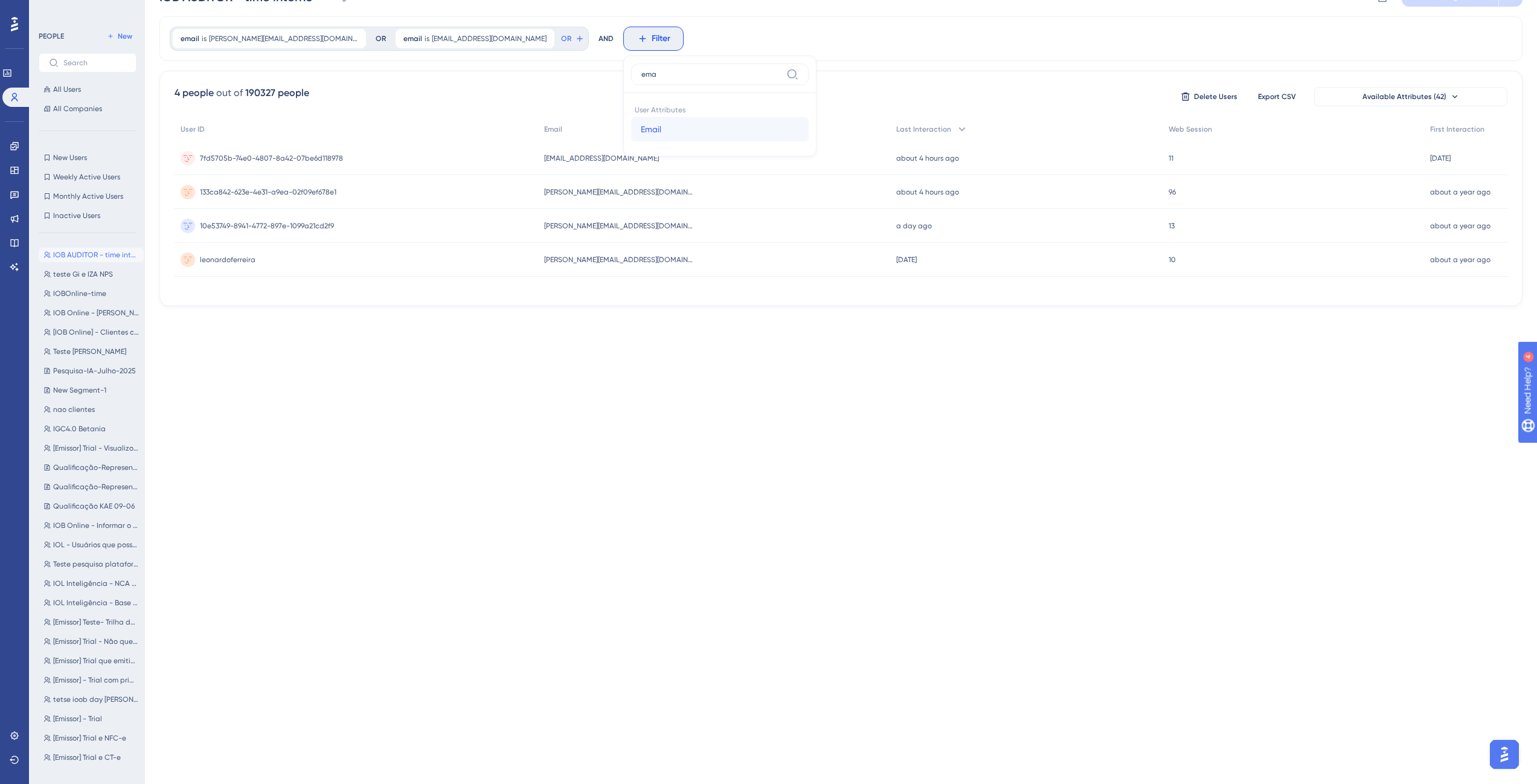
click at [631, 131] on button "Email Email" at bounding box center [719, 129] width 177 height 24
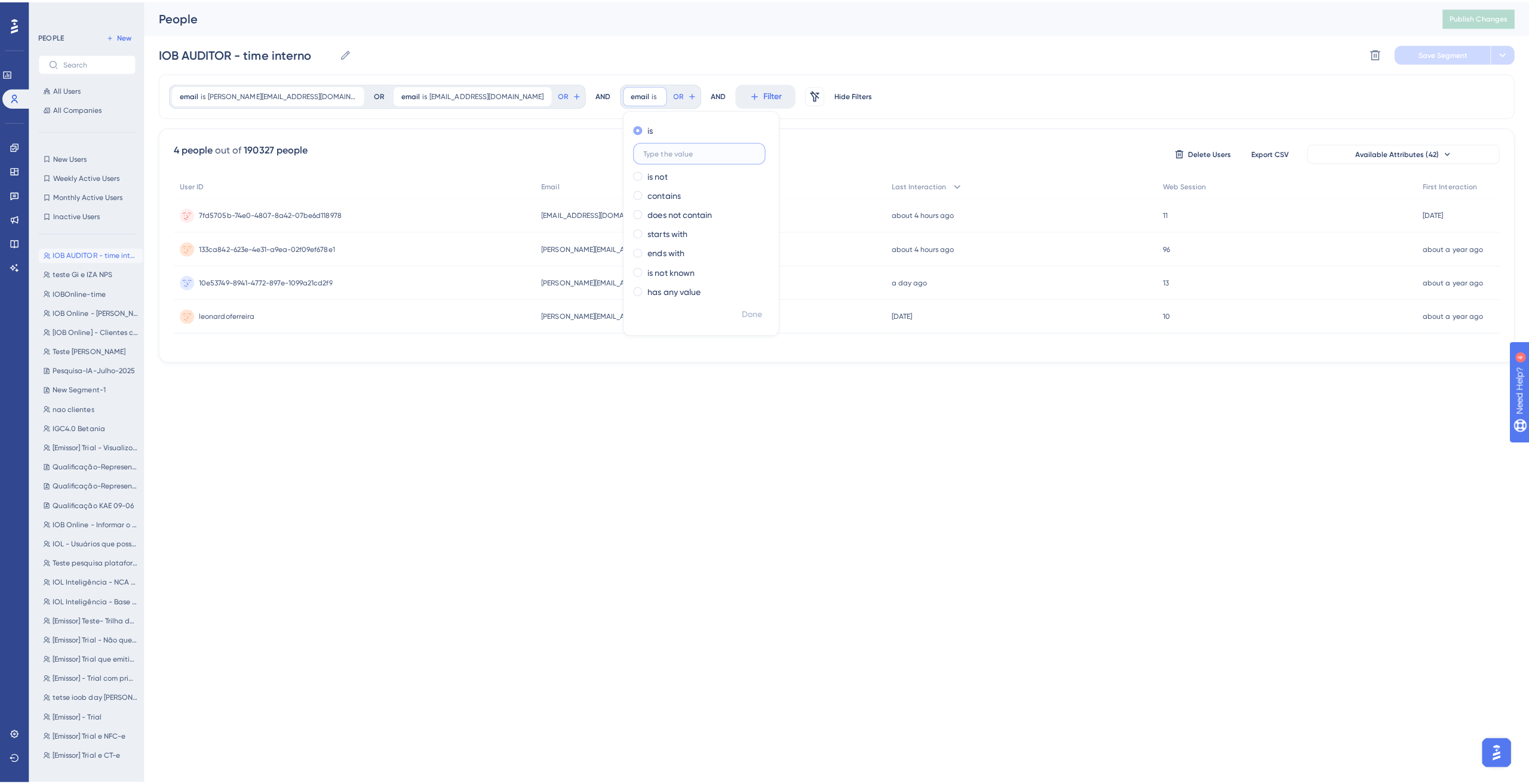
scroll to position [0, 0]
paste input "demoappiob@outlook.com"
type input "demoappiob@outlook.com"
click at [738, 317] on span "Done" at bounding box center [748, 310] width 21 height 14
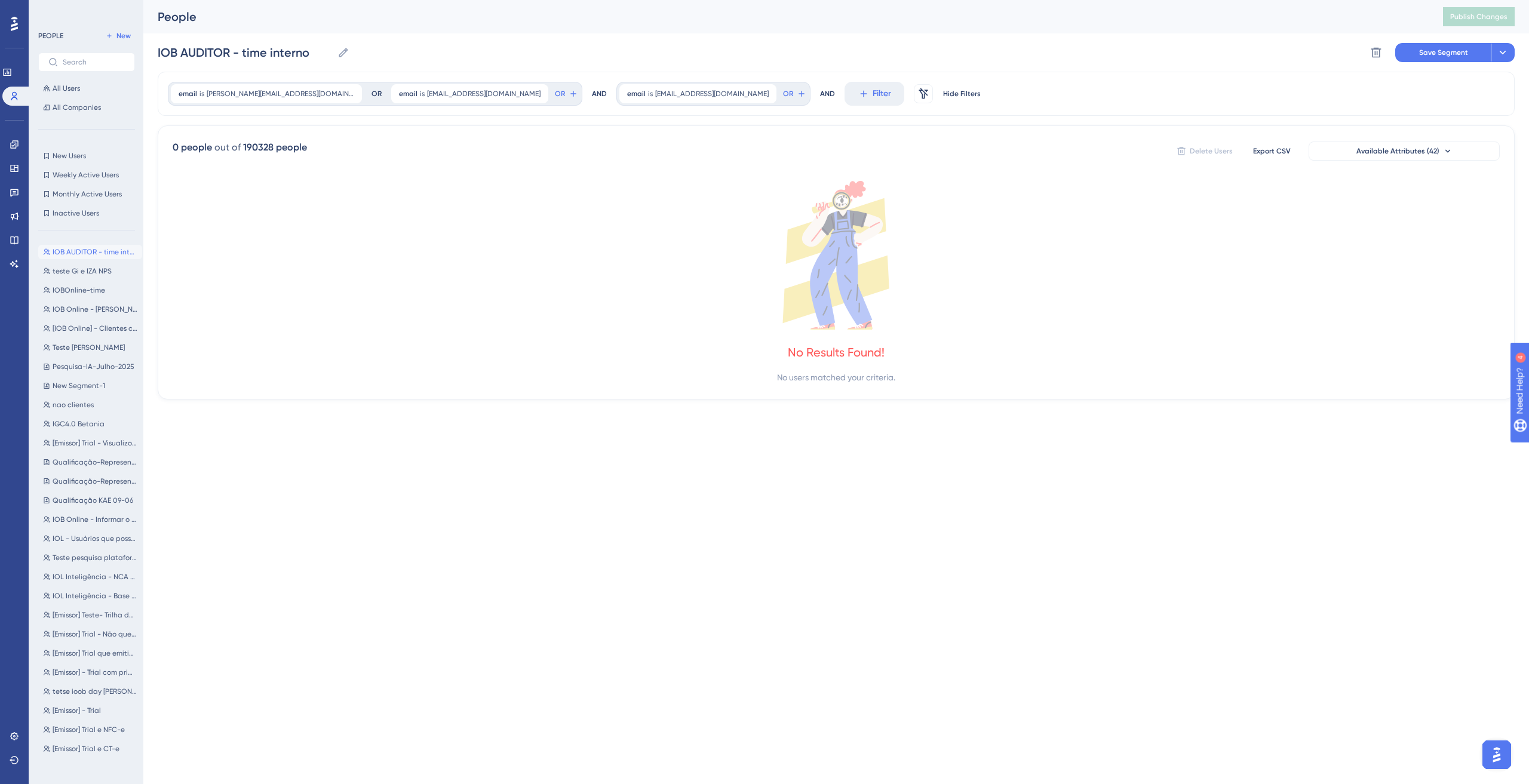
click at [592, 94] on div "AND" at bounding box center [600, 93] width 15 height 24
click at [764, 94] on icon at bounding box center [767, 93] width 7 height 7
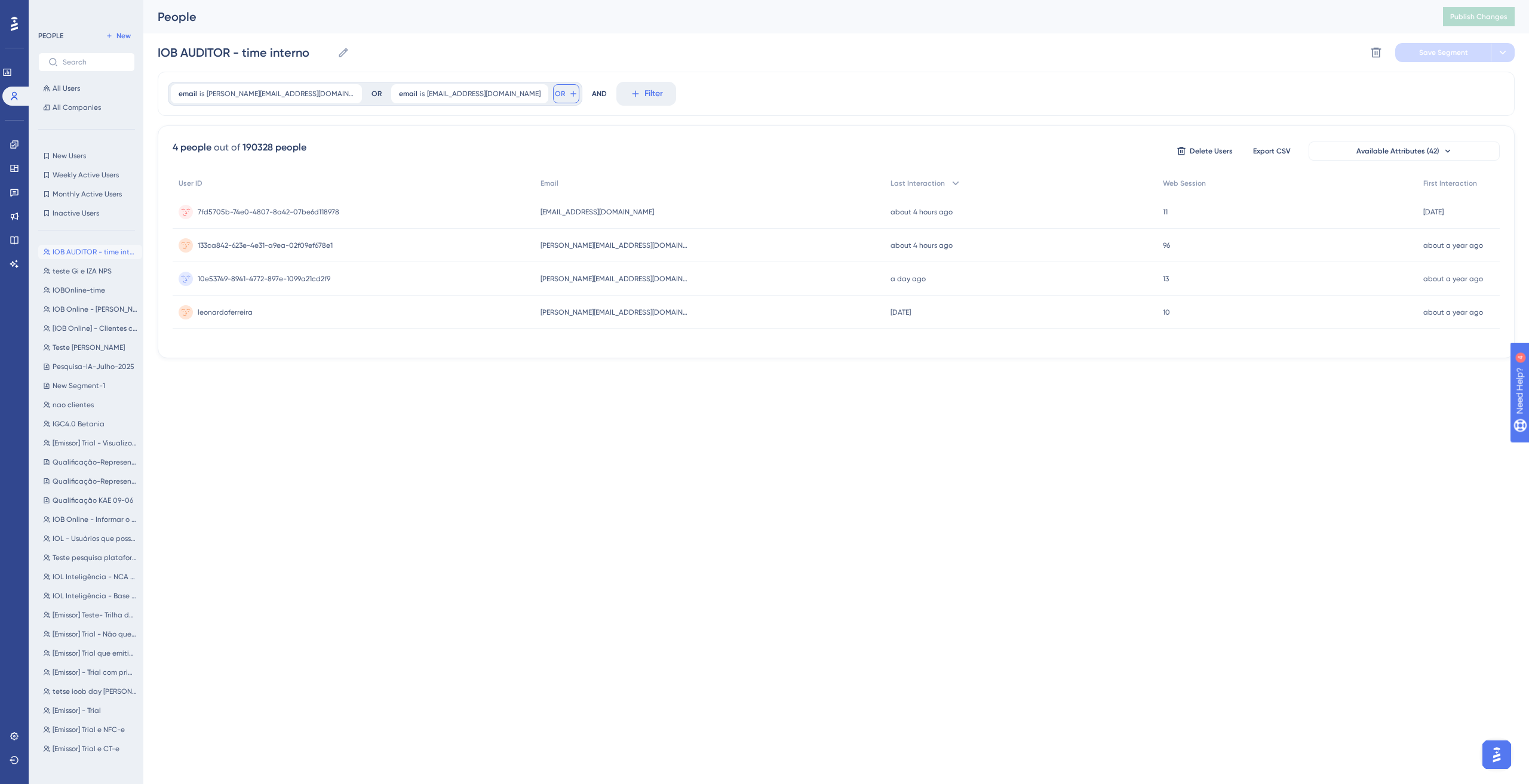
click at [569, 94] on icon at bounding box center [573, 93] width 10 height 10
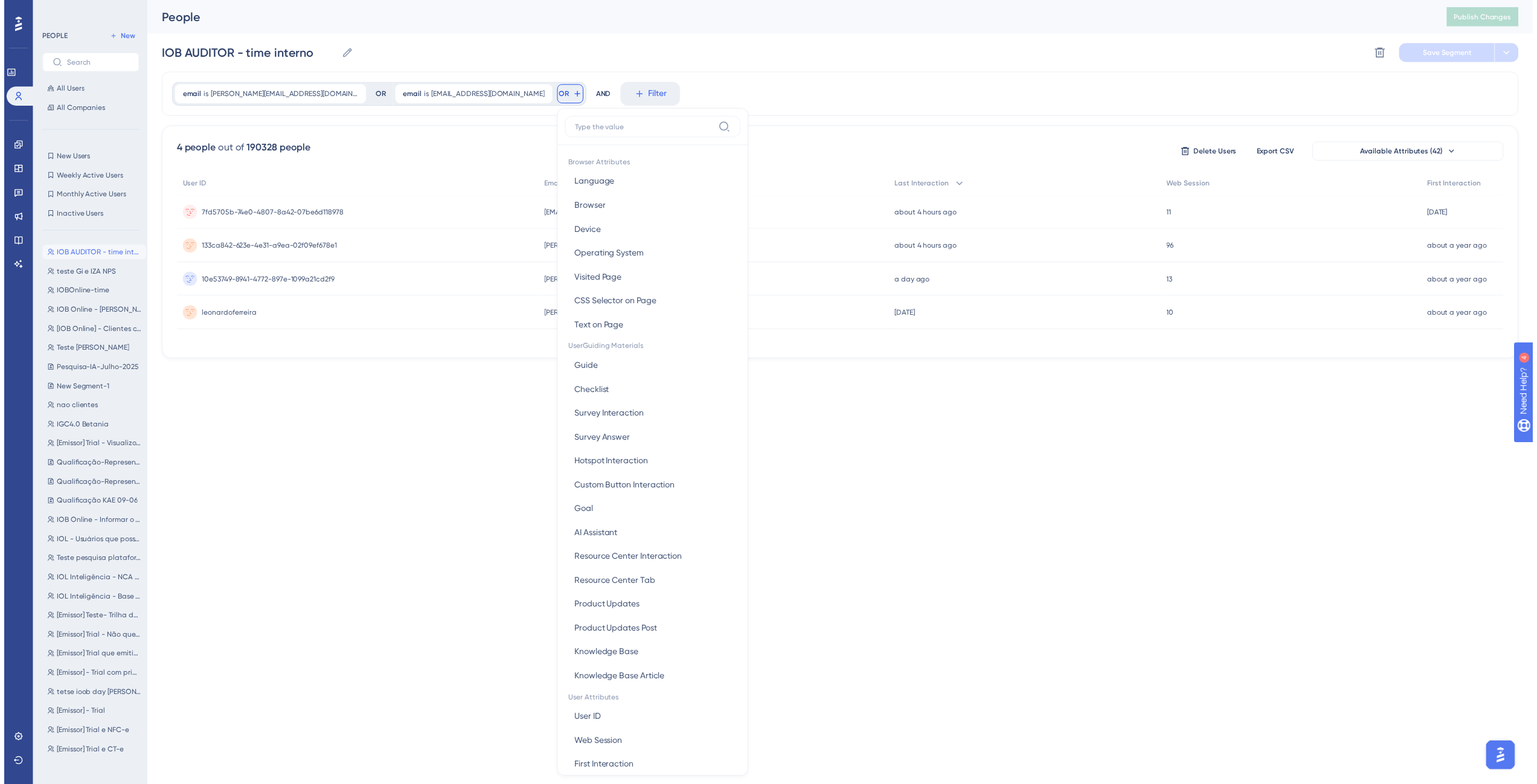
scroll to position [54, 0]
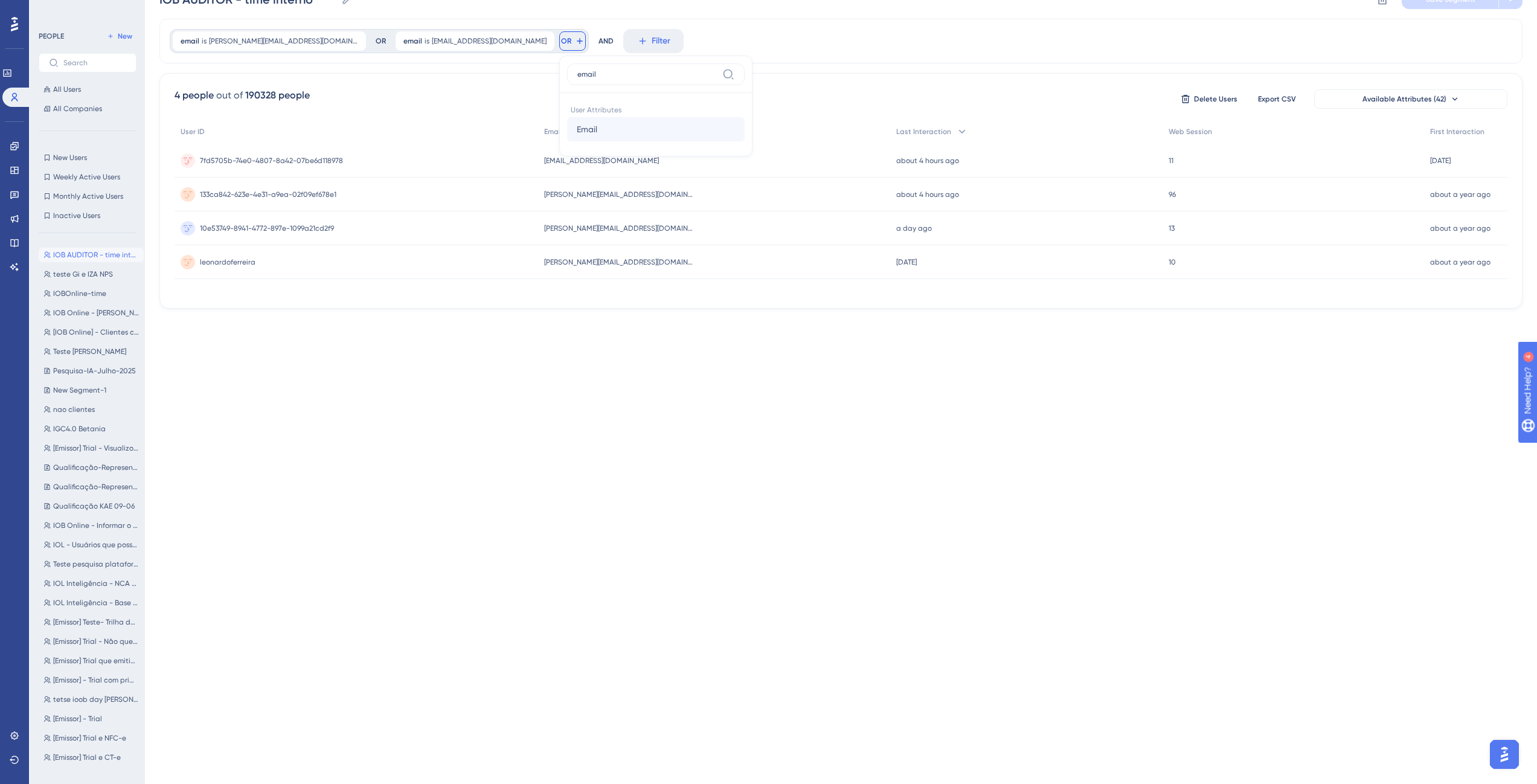
type input "email"
click at [567, 126] on button "Email Email" at bounding box center [656, 129] width 177 height 24
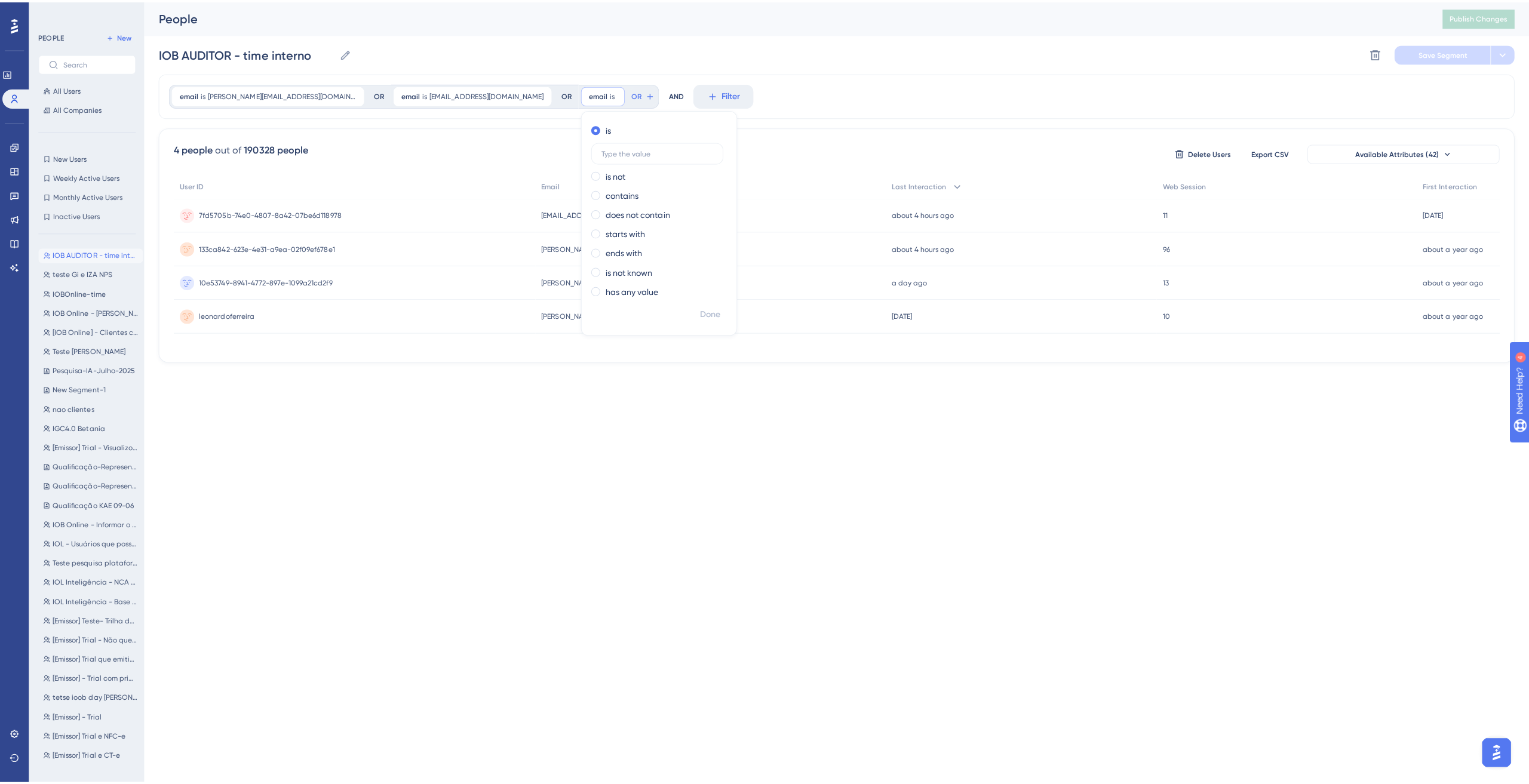
scroll to position [0, 0]
type input "[EMAIL_ADDRESS][DOMAIN_NAME]"
click at [690, 309] on button "Done" at bounding box center [706, 310] width 34 height 21
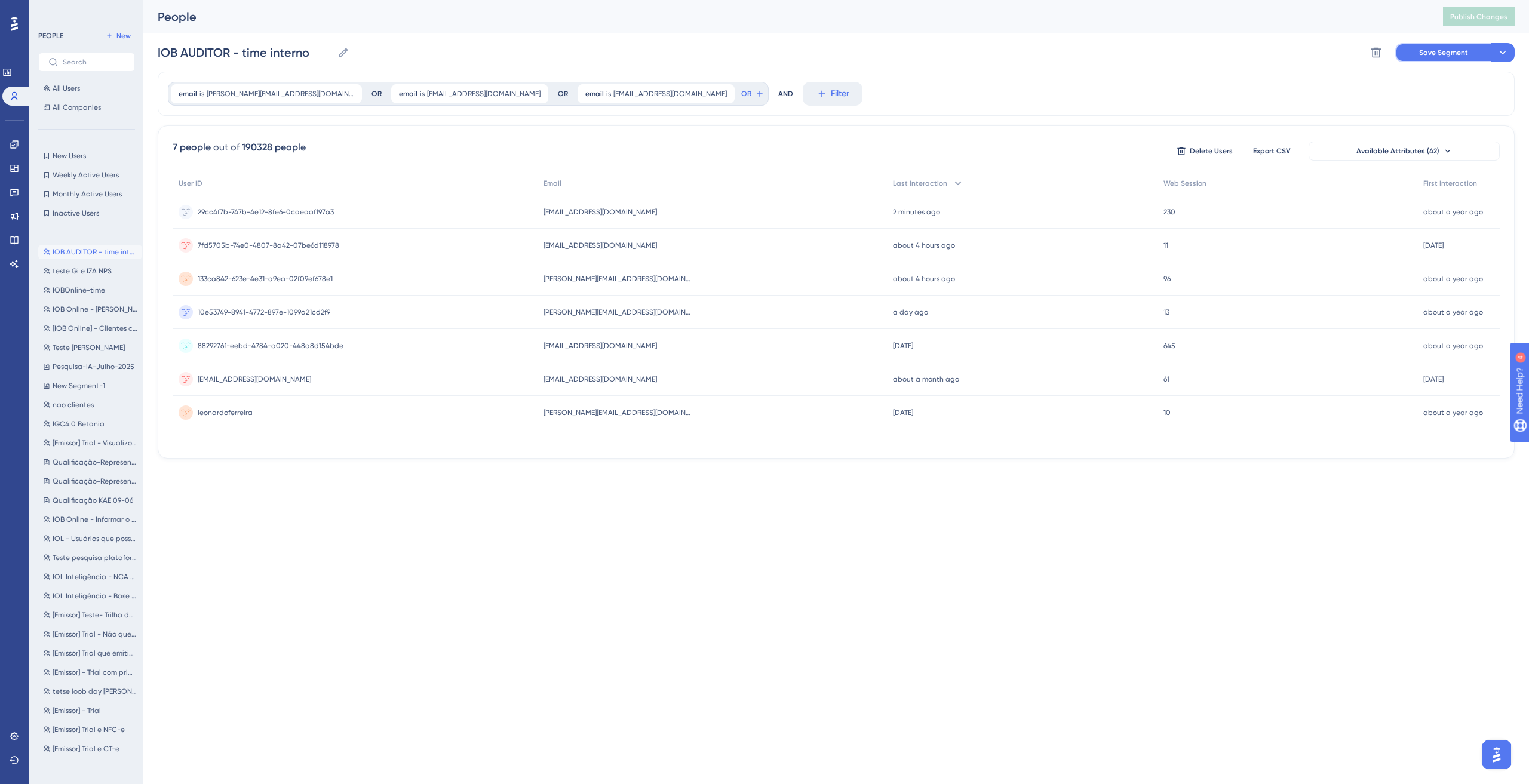
click at [1444, 55] on span "Save Segment" at bounding box center [1444, 53] width 49 height 10
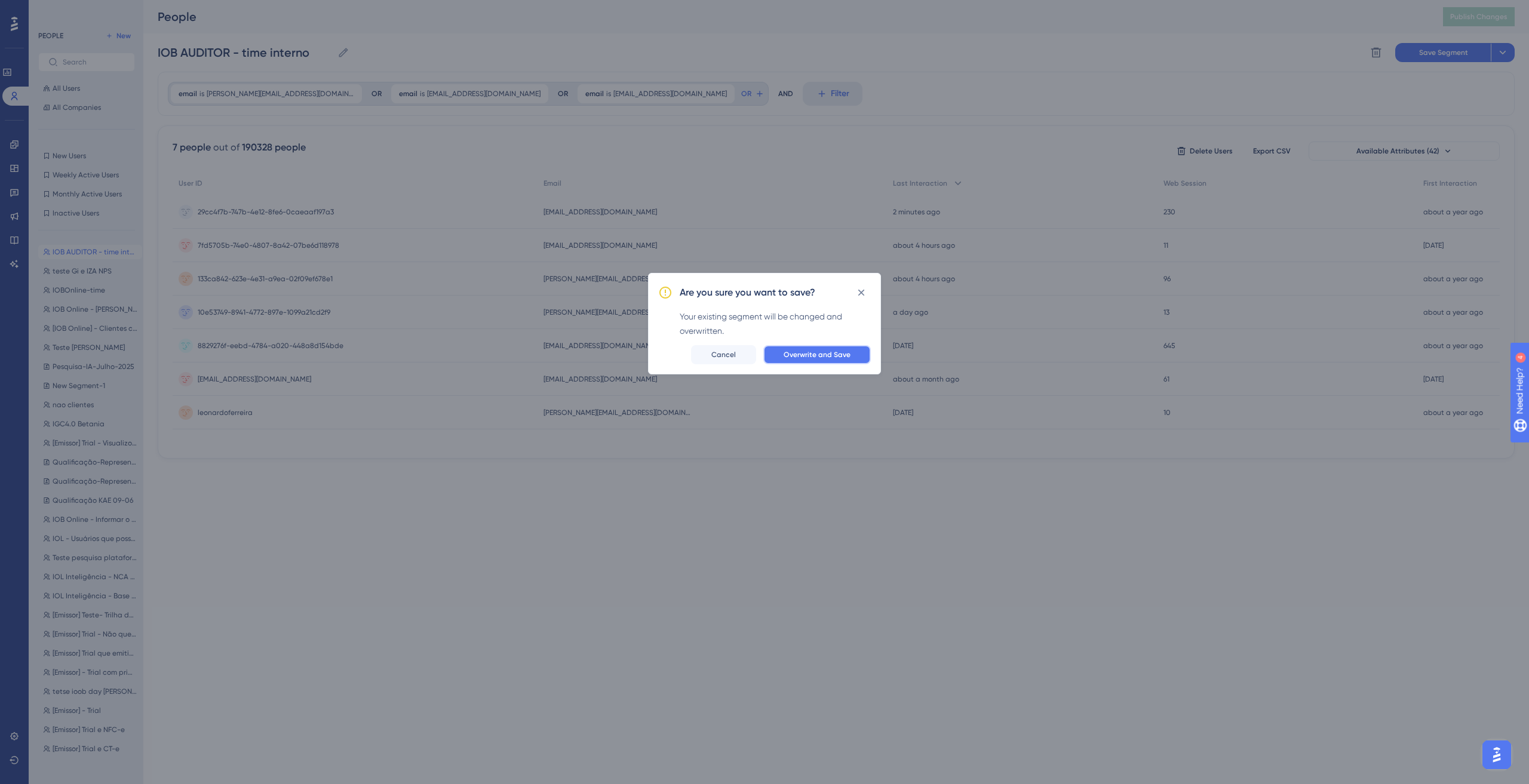
click at [777, 361] on button "Overwrite and Save" at bounding box center [817, 355] width 107 height 19
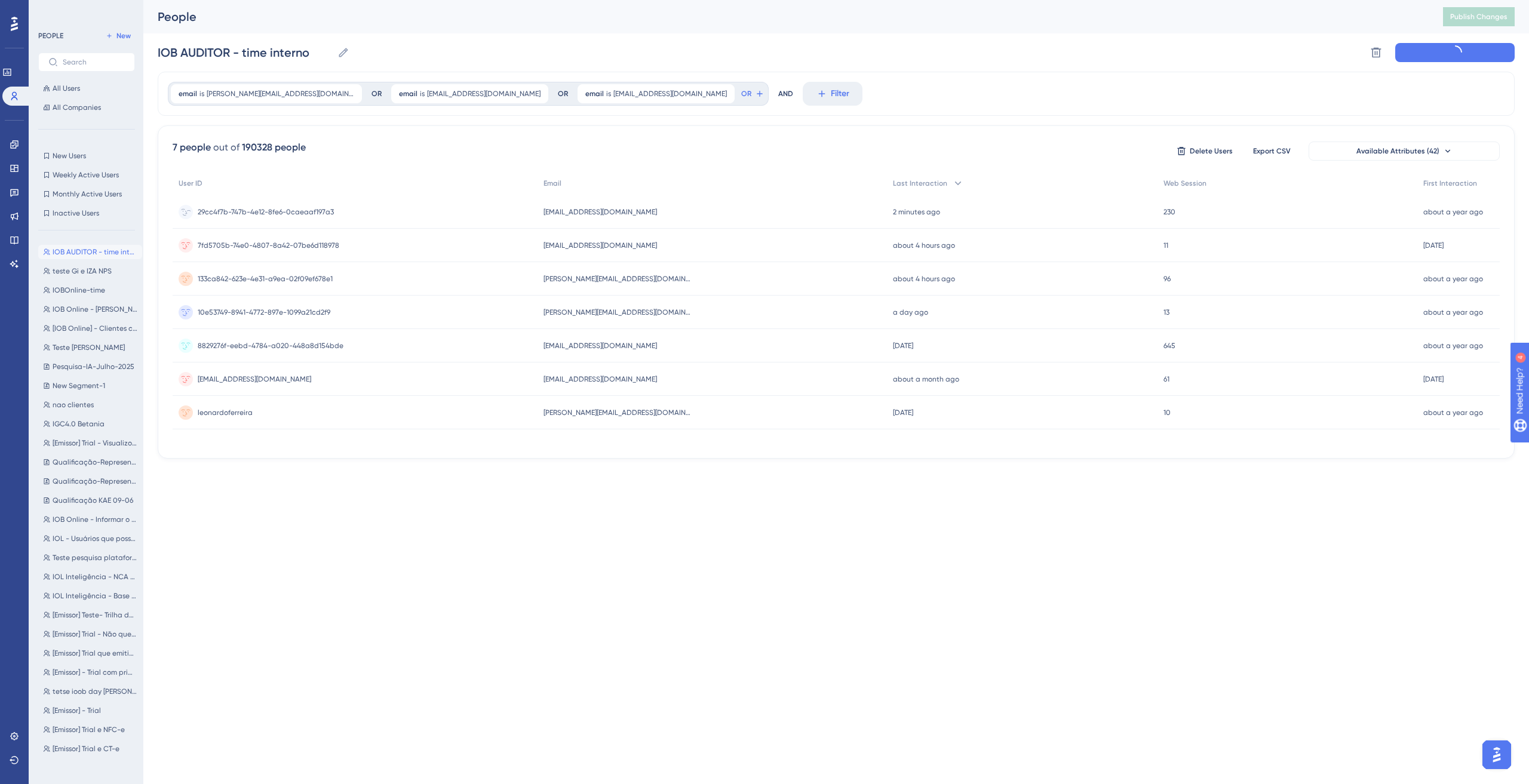
click at [518, 208] on div "29cc4f7b-747b-4e12-8fe6-0caeaaf197a3 29cc4f7b-747b-4e12-8fe6-0caeaaf197a3" at bounding box center [355, 212] width 365 height 34
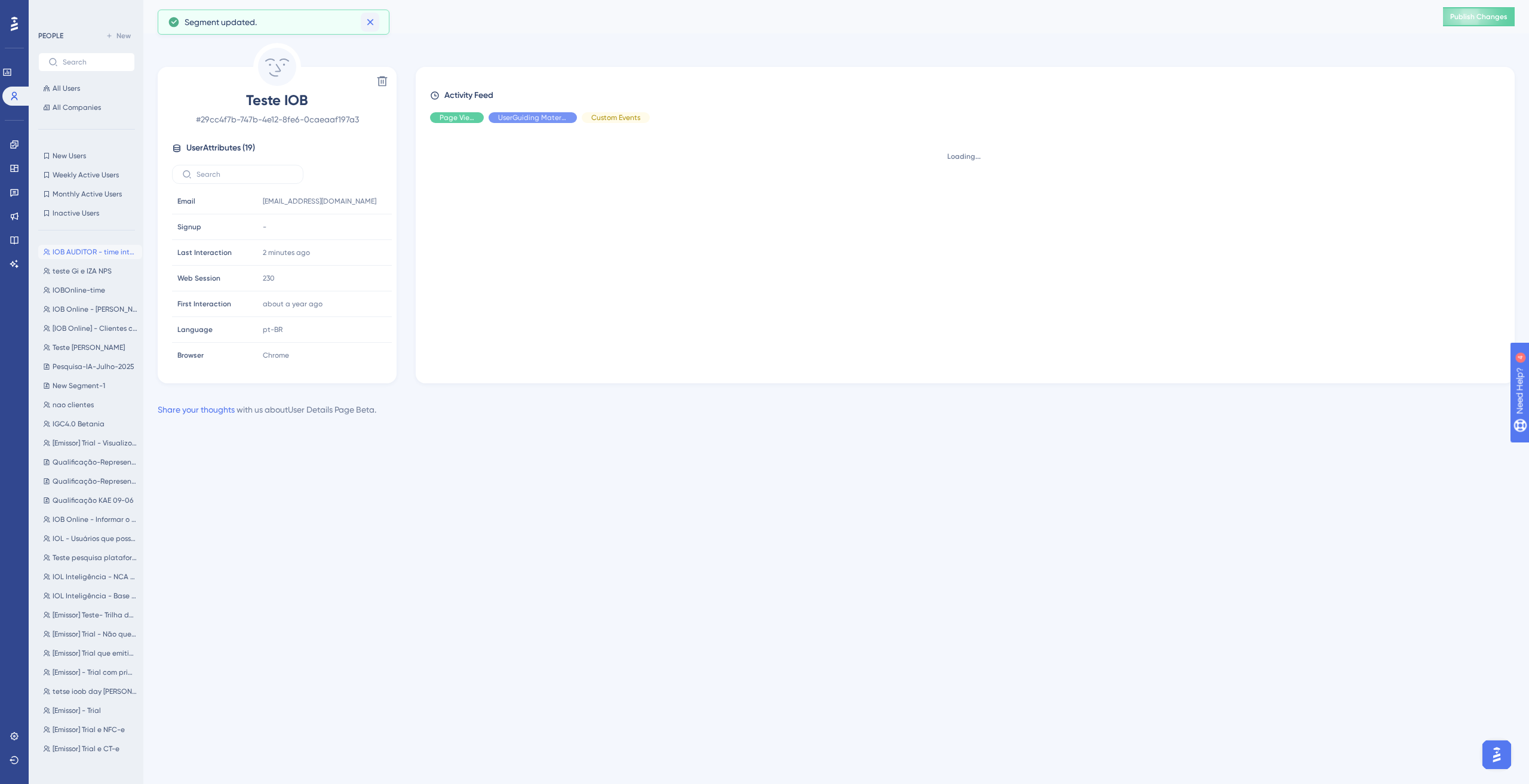
click at [375, 20] on icon at bounding box center [370, 21] width 12 height 12
